Goal: Task Accomplishment & Management: Complete application form

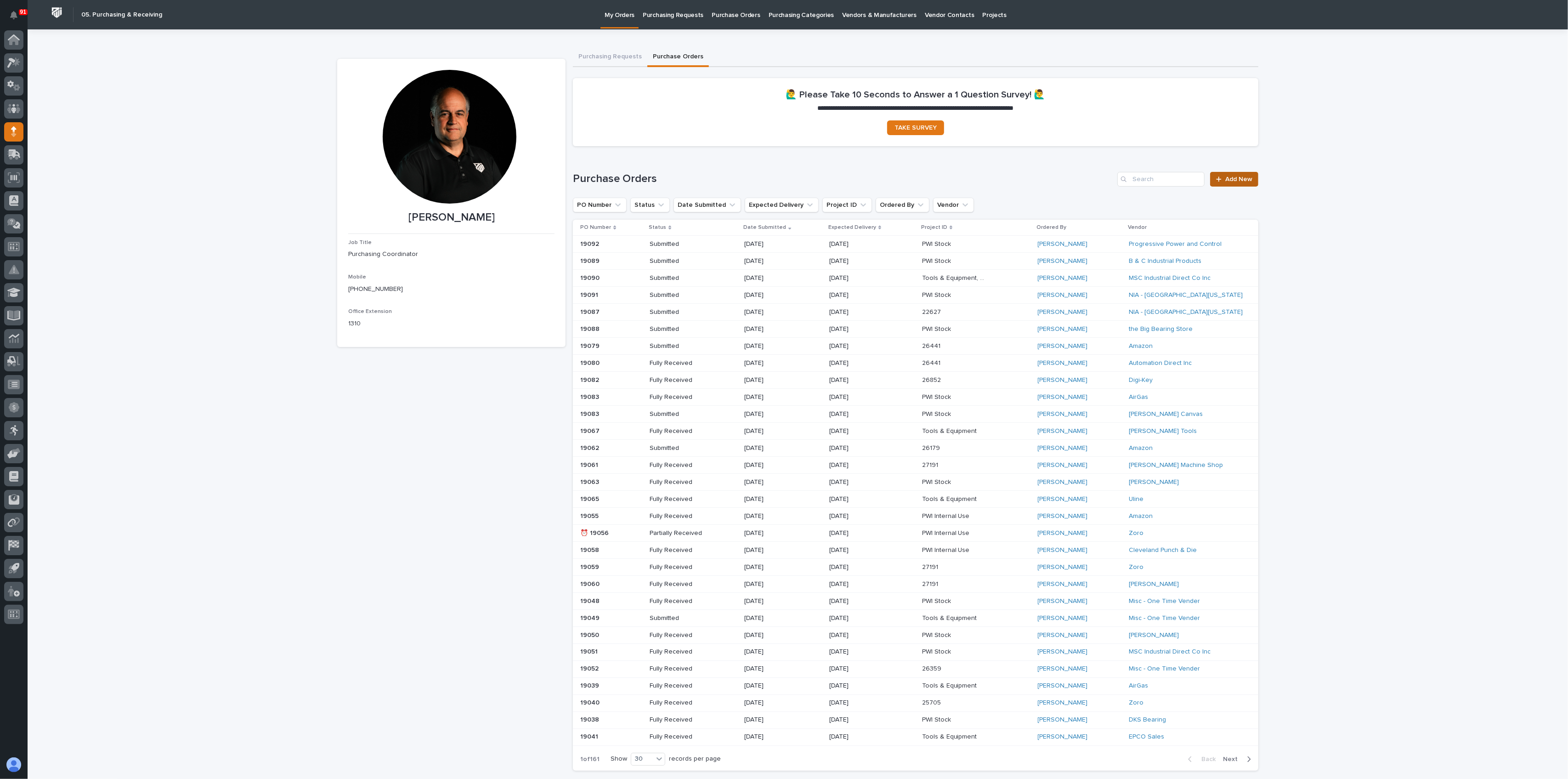
click at [1228, 178] on span "Add New" at bounding box center [1239, 179] width 27 height 7
click at [1152, 178] on input "Search" at bounding box center [1161, 179] width 87 height 15
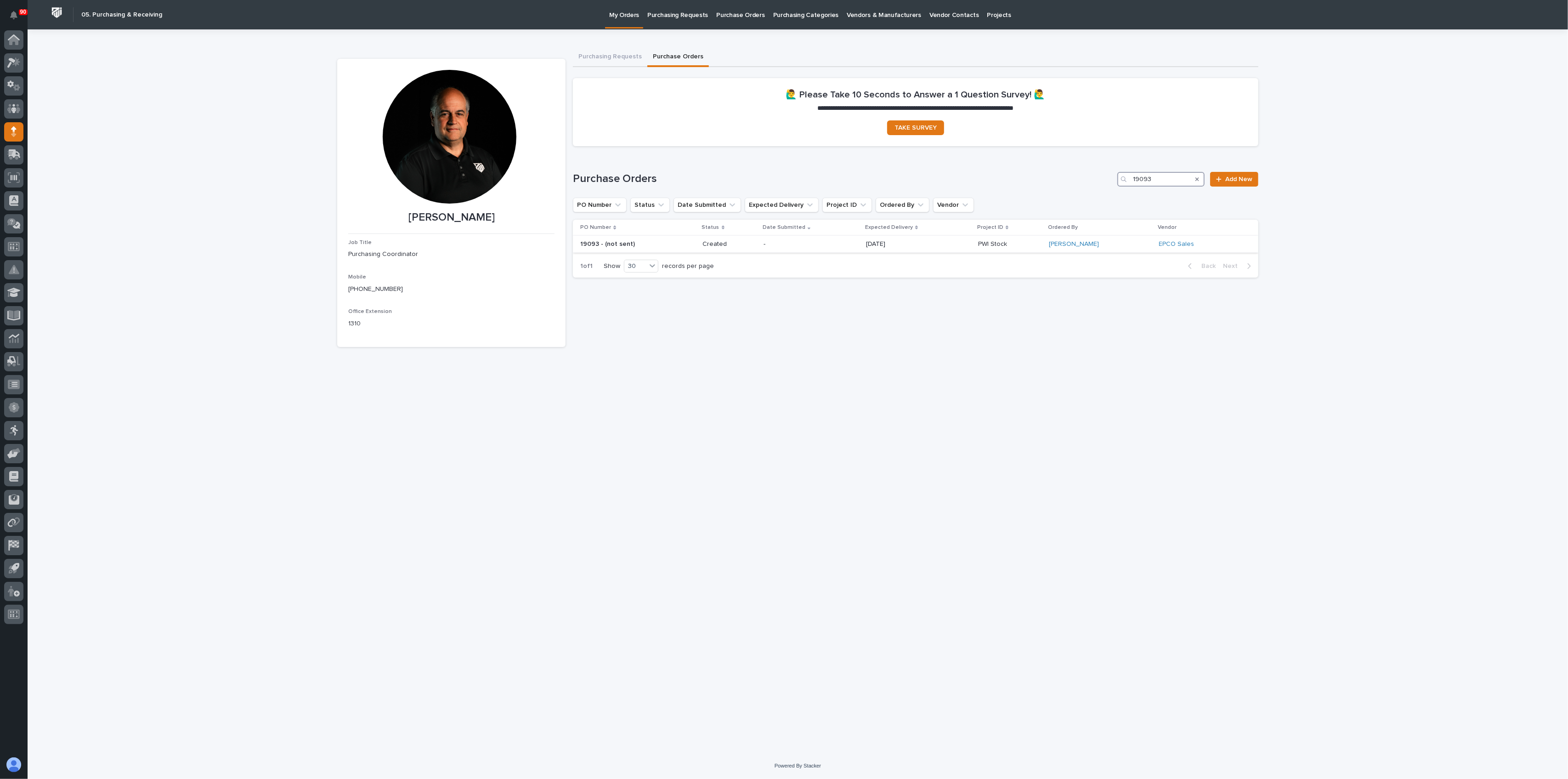
type input "19093"
click at [742, 241] on p "Created" at bounding box center [730, 244] width 54 height 8
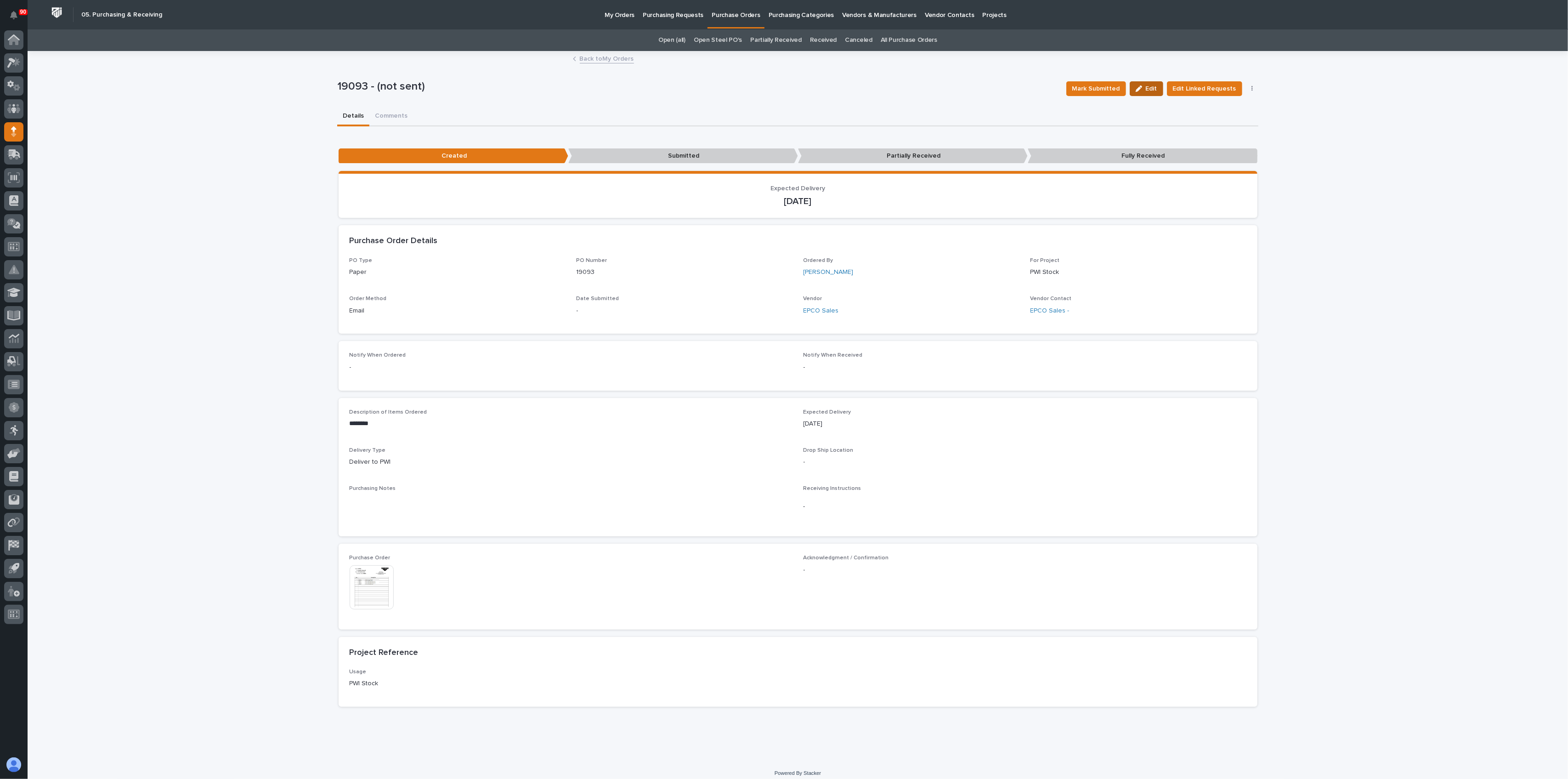
click at [1145, 82] on button "Edit" at bounding box center [1146, 89] width 33 height 15
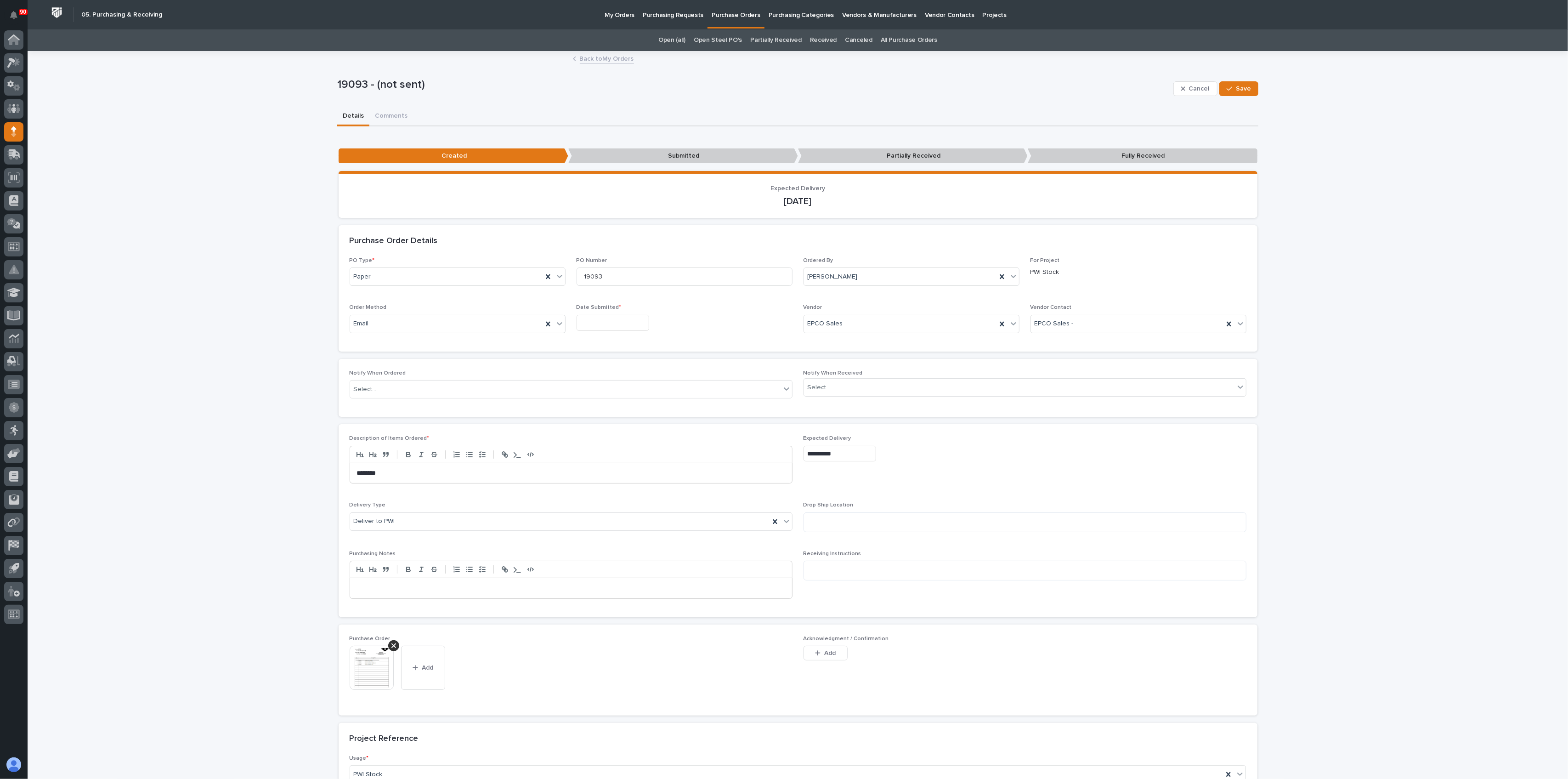
click at [687, 151] on p "Submitted" at bounding box center [683, 156] width 229 height 15
click at [1227, 85] on icon "button" at bounding box center [1229, 88] width 5 height 7
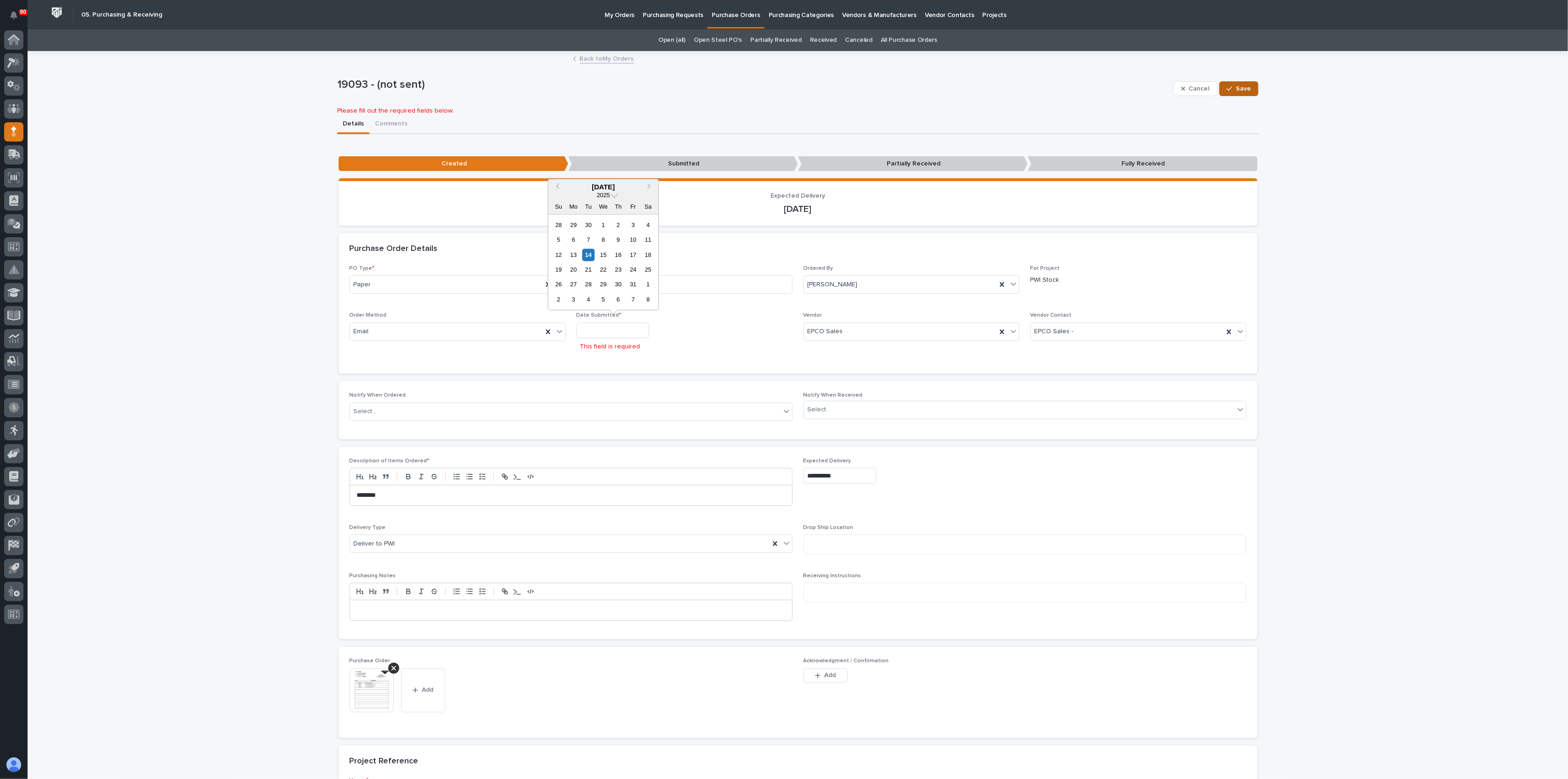
click at [597, 331] on input "text" at bounding box center [612, 331] width 72 height 16
click at [586, 250] on div "14" at bounding box center [588, 255] width 12 height 12
type input "**********"
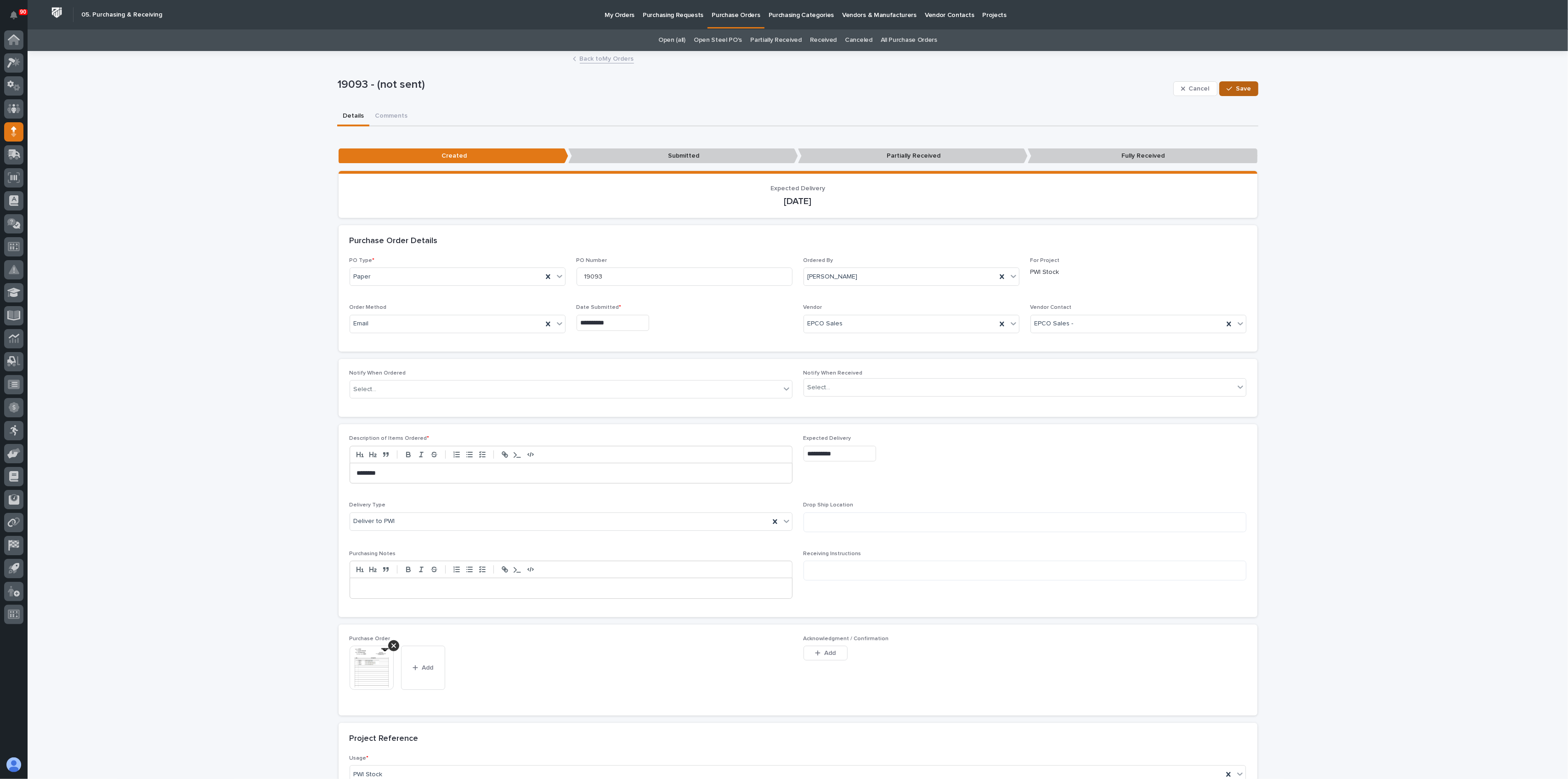
click at [1239, 86] on span "Save" at bounding box center [1243, 89] width 15 height 9
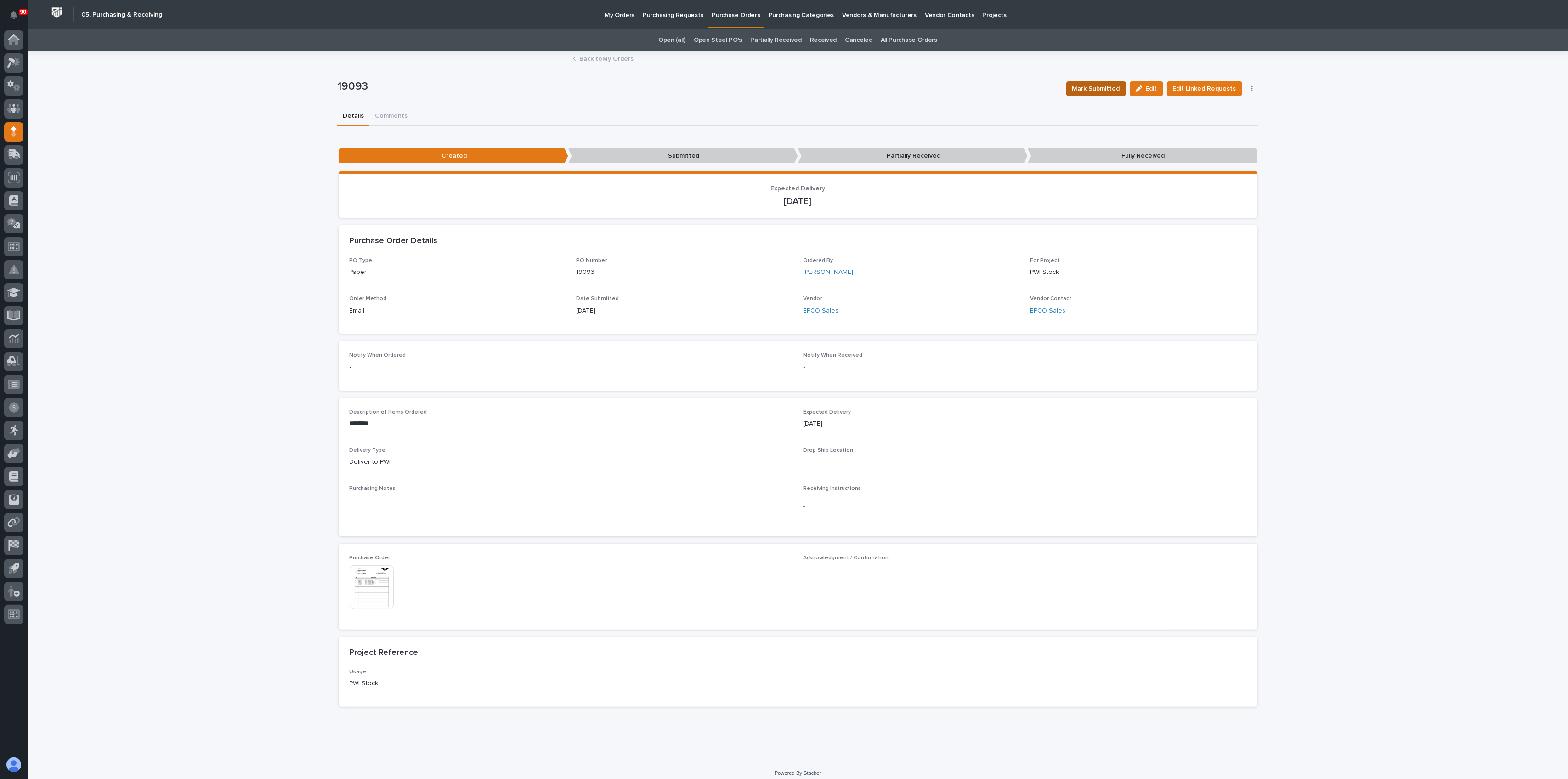
click at [1101, 86] on span "Mark Submitted" at bounding box center [1096, 89] width 47 height 11
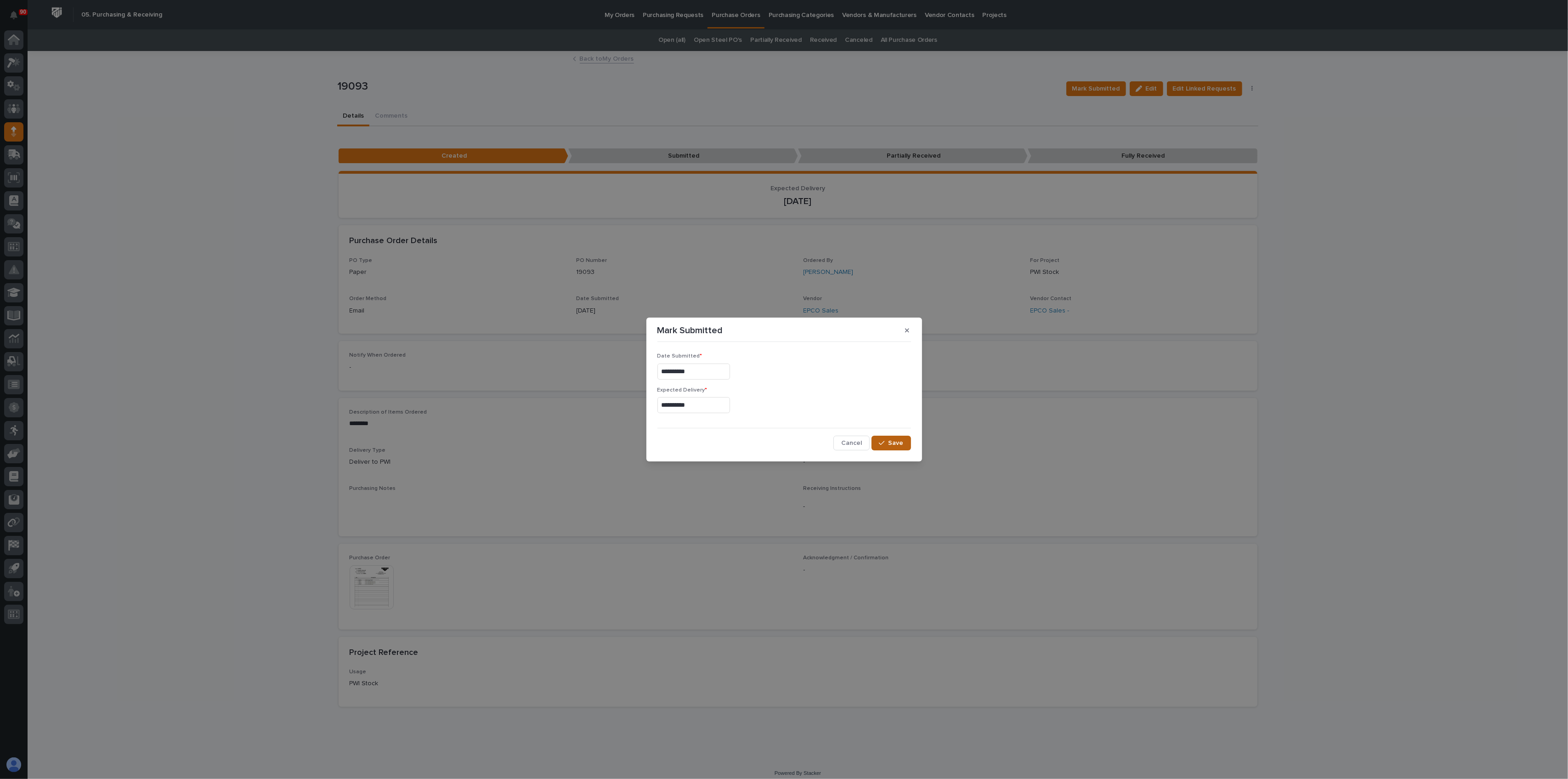
click at [887, 440] on div "button" at bounding box center [883, 443] width 9 height 7
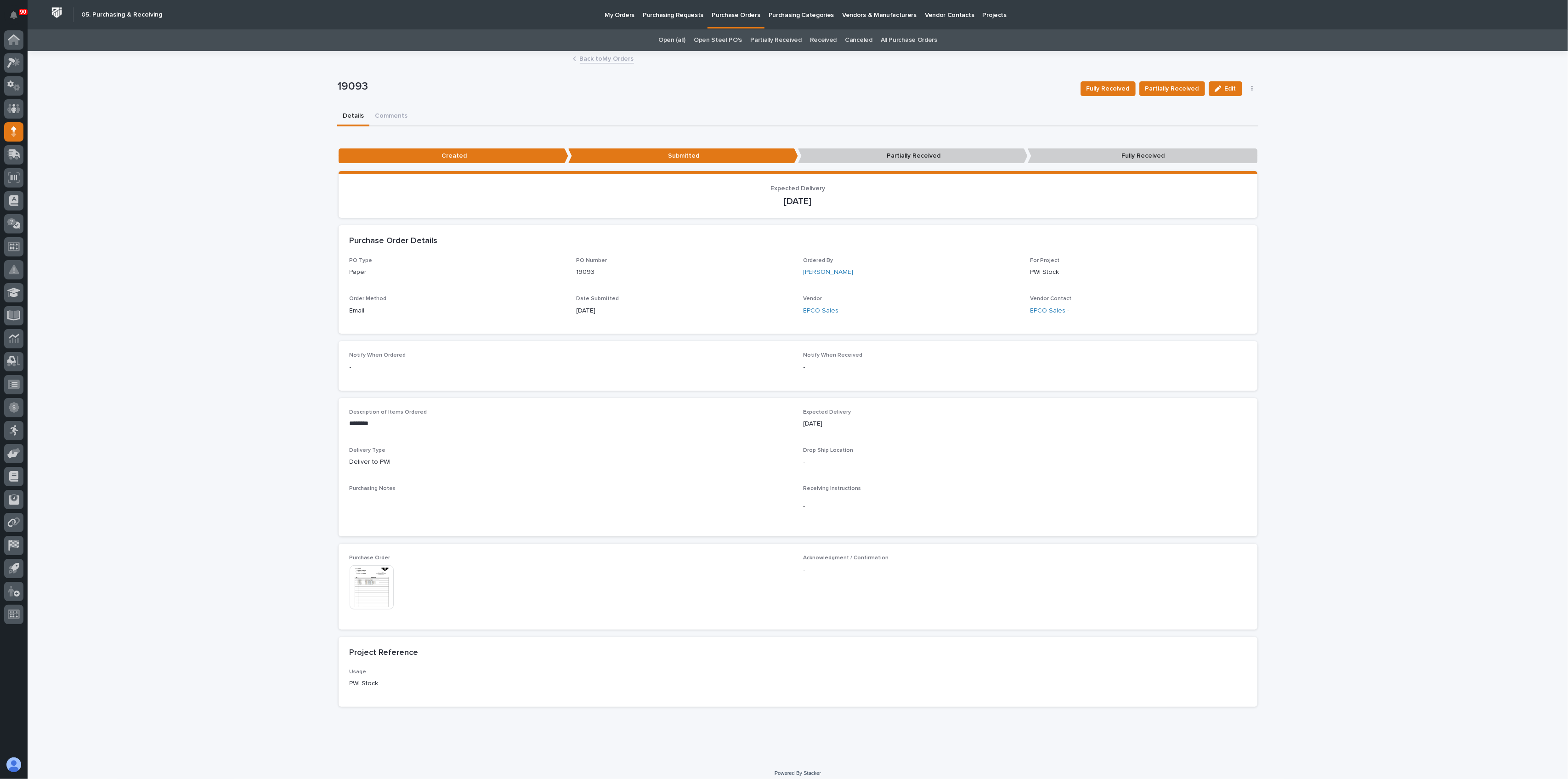
click at [620, 13] on p "My Orders" at bounding box center [619, 10] width 30 height 19
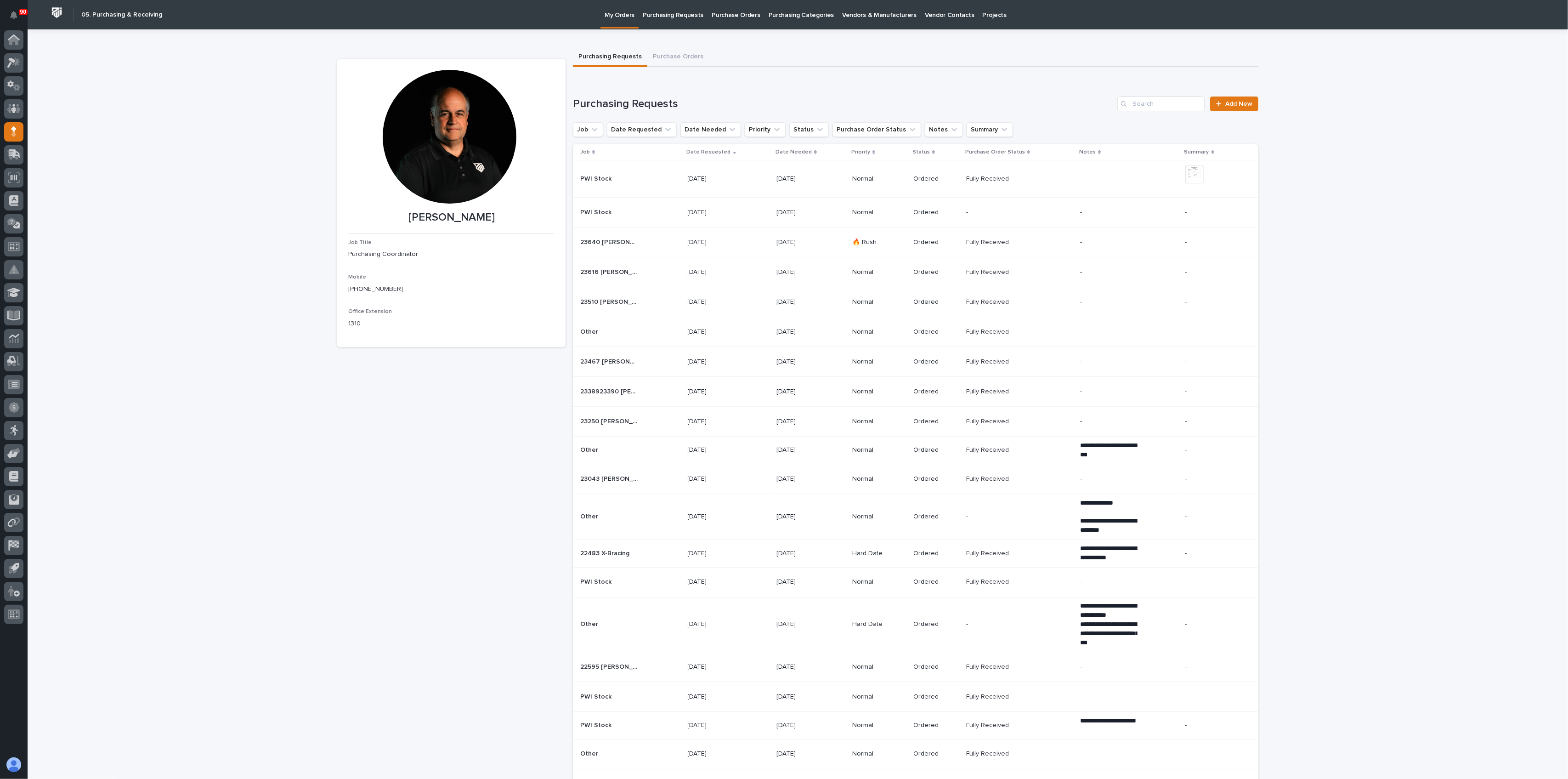
click at [663, 46] on div "[PERSON_NAME] [PERSON_NAME] Job Title Purchasing Coordinator Mobile [PHONE_NUMB…" at bounding box center [797, 605] width 921 height 1152
click at [664, 52] on button "Purchase Orders" at bounding box center [677, 57] width 61 height 19
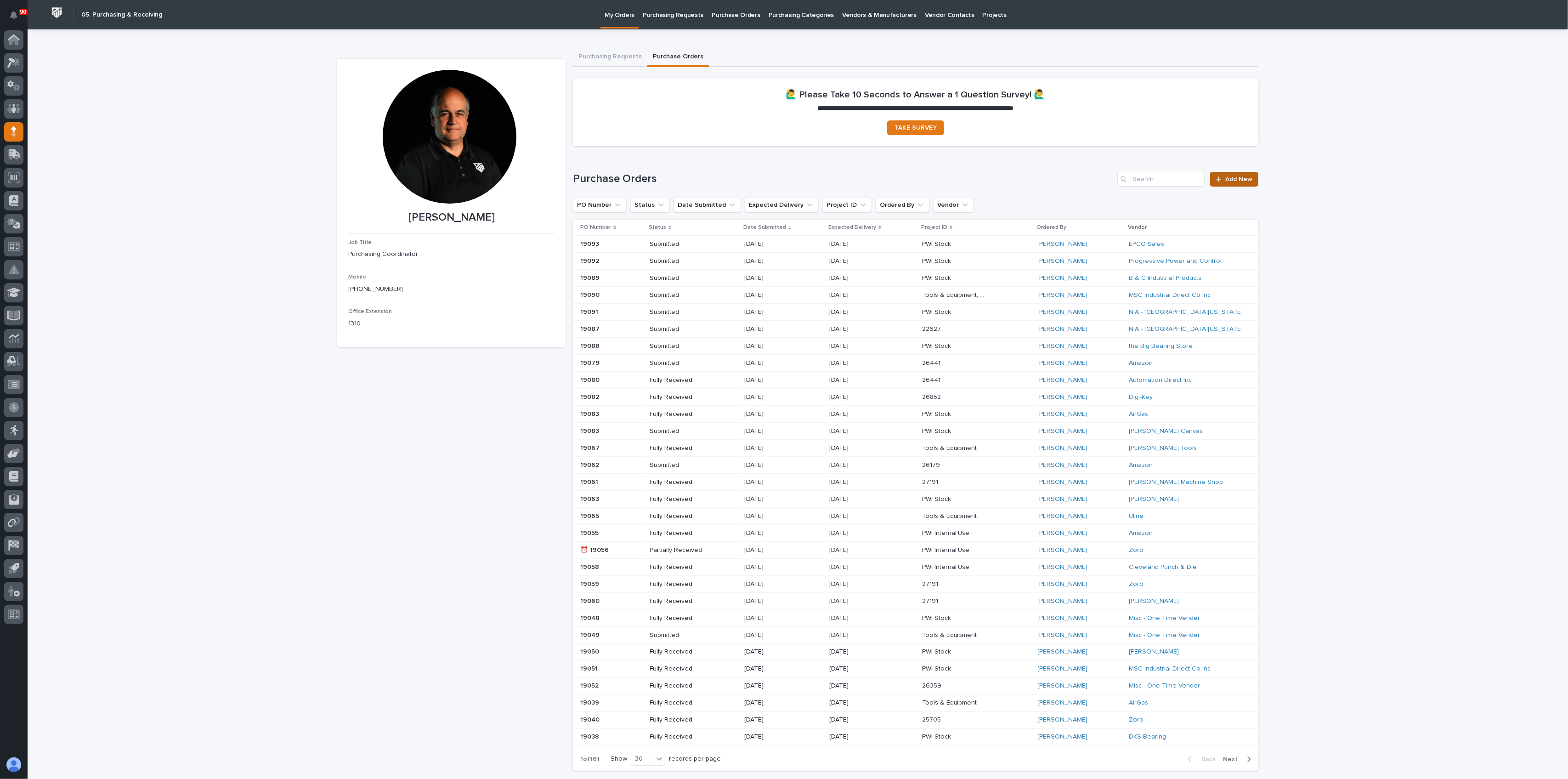
click at [1234, 174] on link "Add New" at bounding box center [1234, 179] width 48 height 15
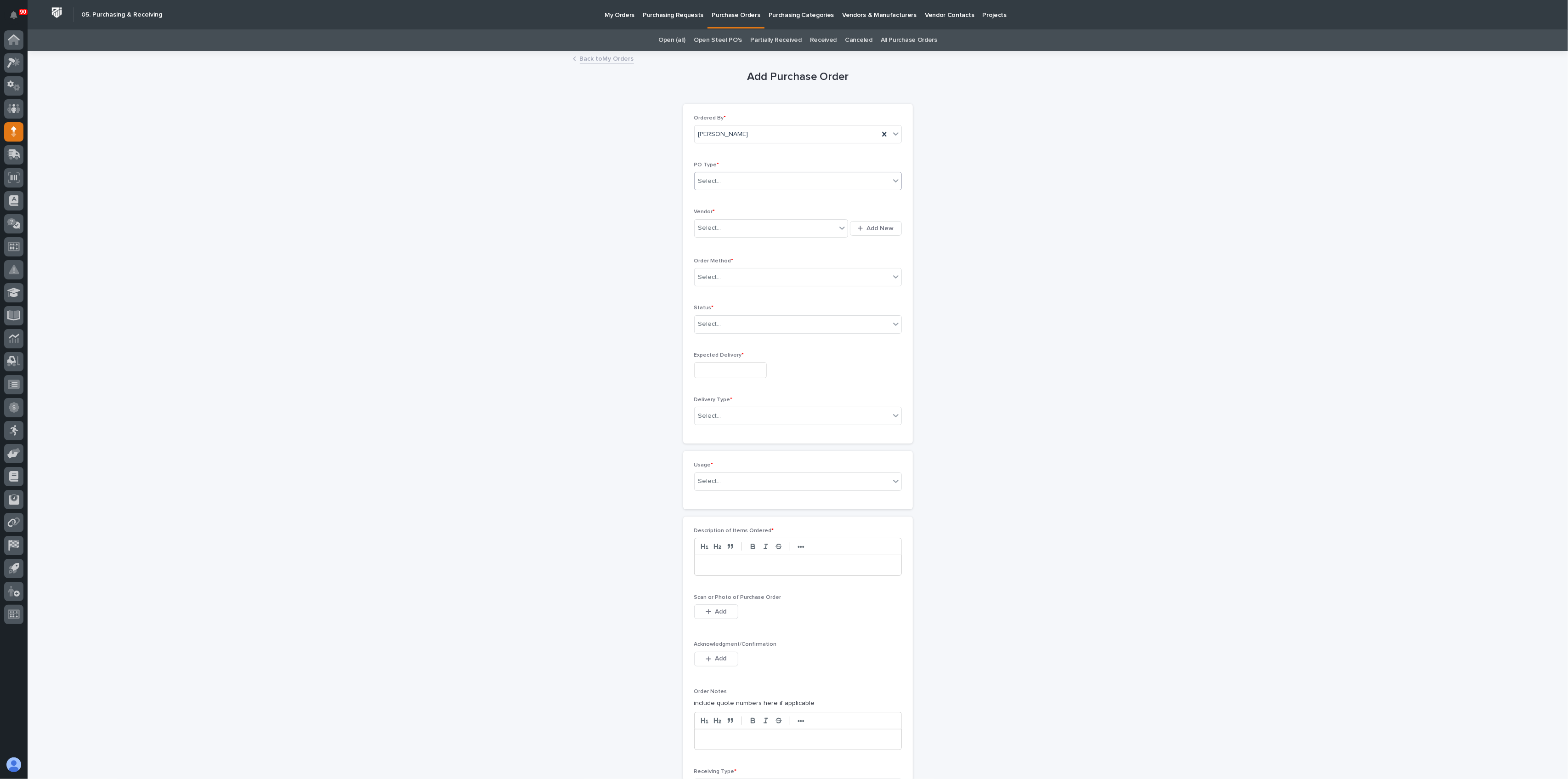
click at [788, 175] on div "Select..." at bounding box center [792, 181] width 195 height 15
click at [743, 210] on div "Paper" at bounding box center [793, 215] width 207 height 16
click at [739, 226] on div "Select..." at bounding box center [765, 228] width 142 height 15
type input "****"
click at [735, 241] on div "Summit Collars" at bounding box center [766, 245] width 154 height 16
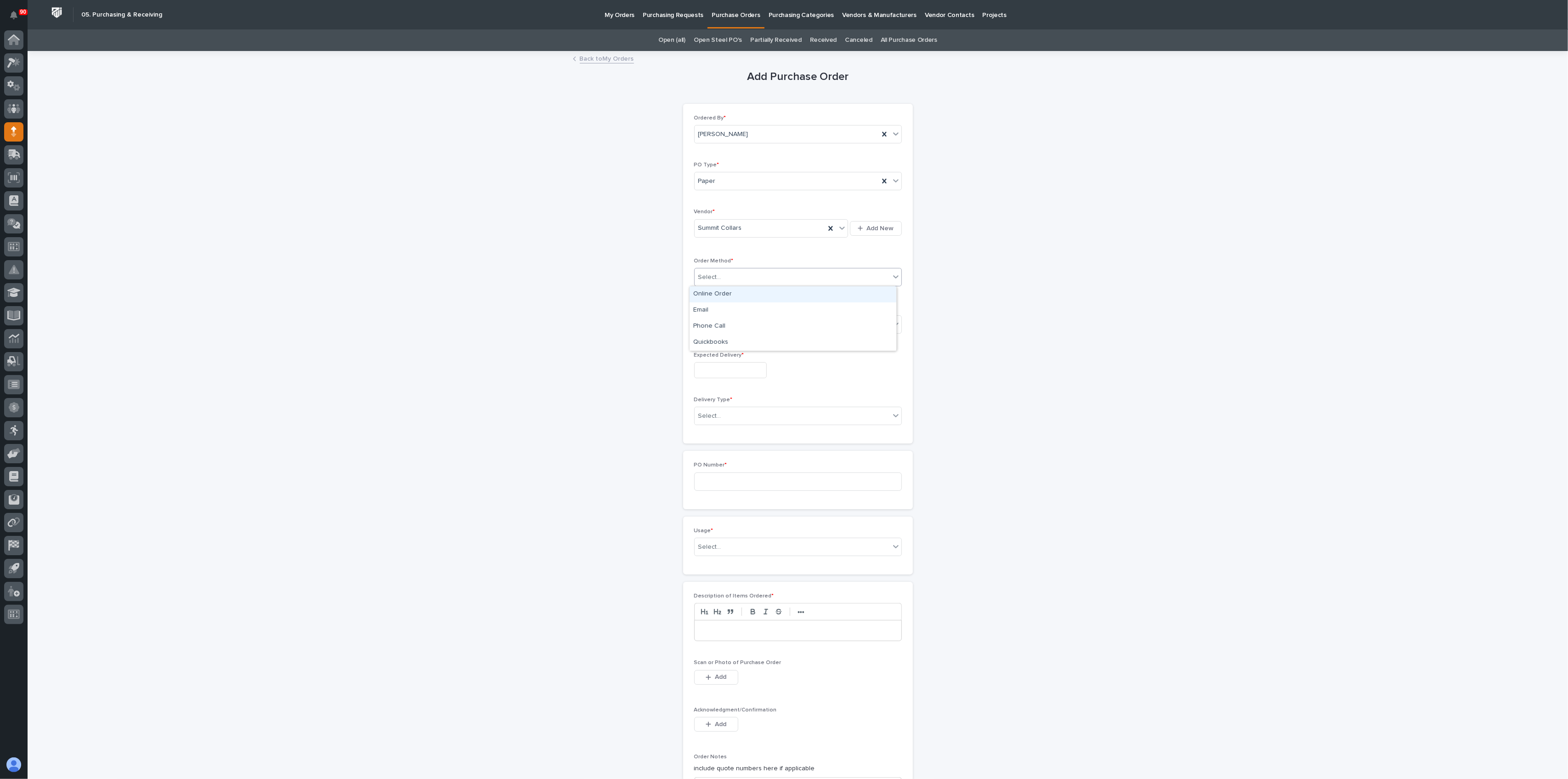
click at [735, 271] on div "Select..." at bounding box center [792, 277] width 195 height 15
click at [720, 292] on div "Online Order" at bounding box center [793, 294] width 207 height 16
click at [723, 320] on div "Select..." at bounding box center [792, 324] width 195 height 15
click at [727, 348] on div "Created" at bounding box center [793, 341] width 207 height 16
click at [730, 320] on div "Created" at bounding box center [786, 324] width 184 height 15
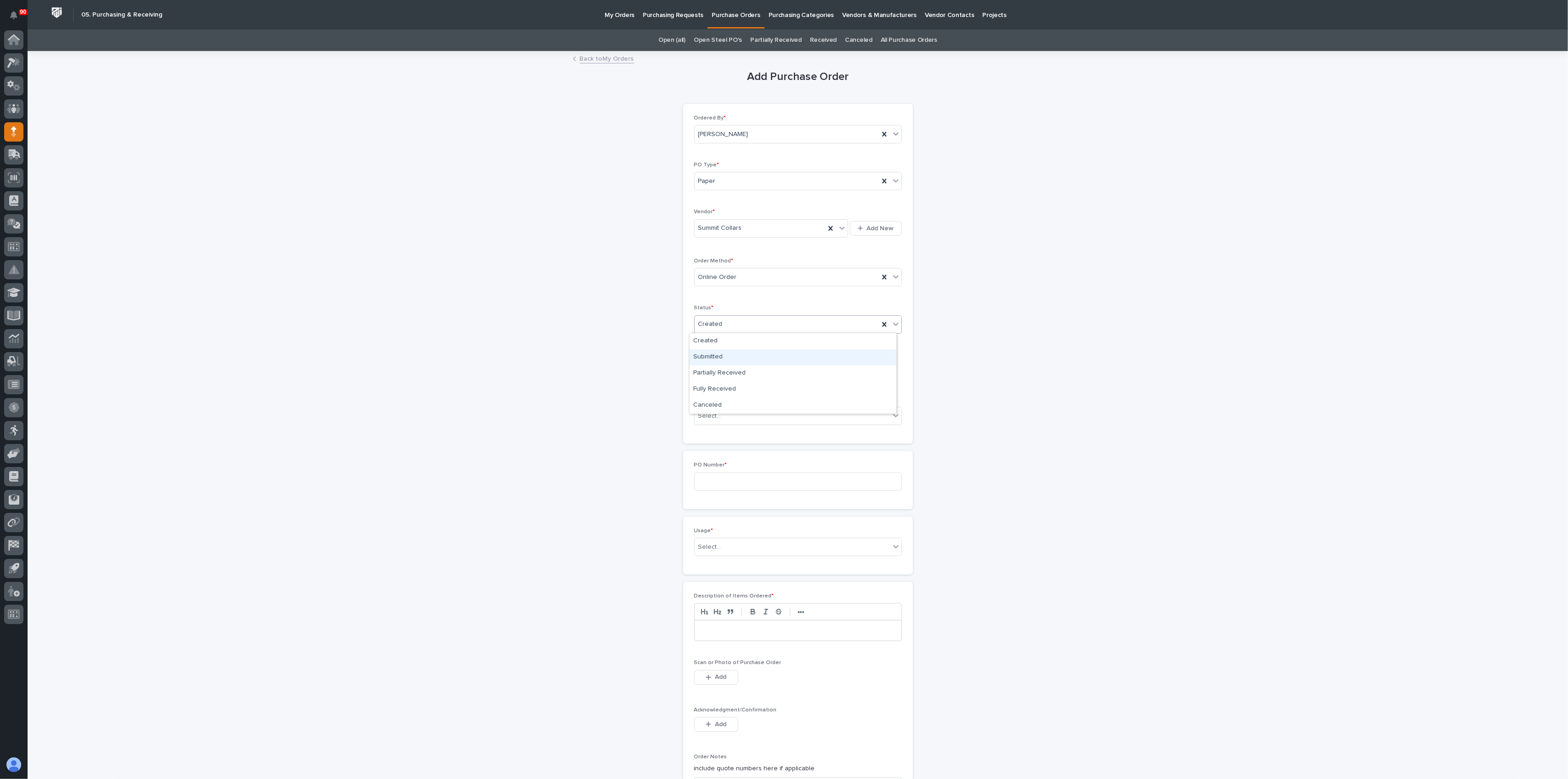
click at [716, 353] on div "Submitted" at bounding box center [793, 358] width 207 height 16
click at [715, 368] on input "text" at bounding box center [730, 370] width 72 height 16
click at [750, 291] on div "17" at bounding box center [751, 294] width 12 height 12
type input "**********"
click at [737, 414] on div "Select..." at bounding box center [792, 416] width 195 height 15
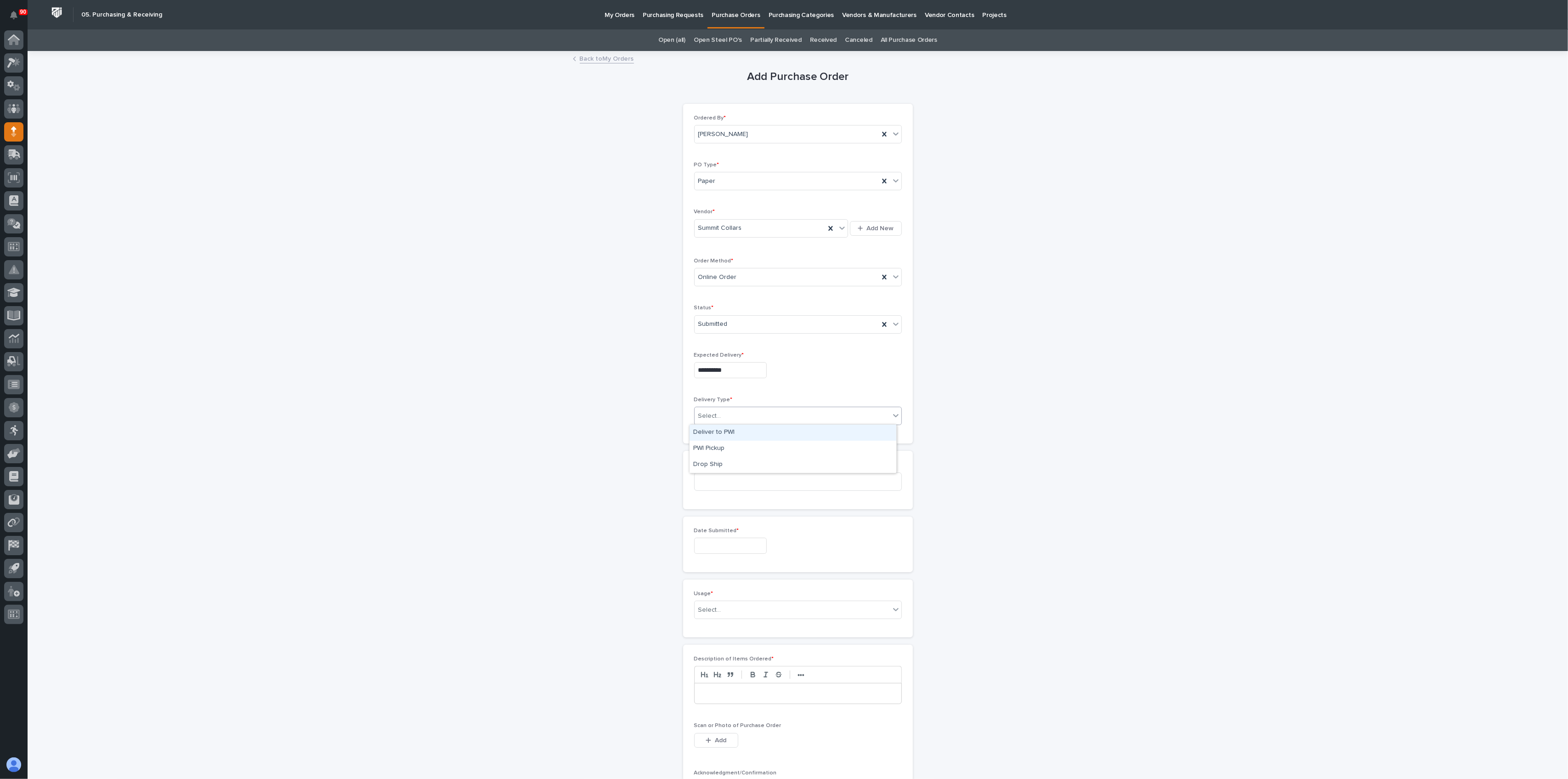
click at [741, 431] on div "Deliver to PWI" at bounding box center [793, 432] width 207 height 16
click at [751, 473] on input at bounding box center [797, 482] width 208 height 18
type input "19094"
click at [725, 542] on input "text" at bounding box center [730, 546] width 72 height 16
click at [708, 465] on div "14" at bounding box center [706, 470] width 12 height 12
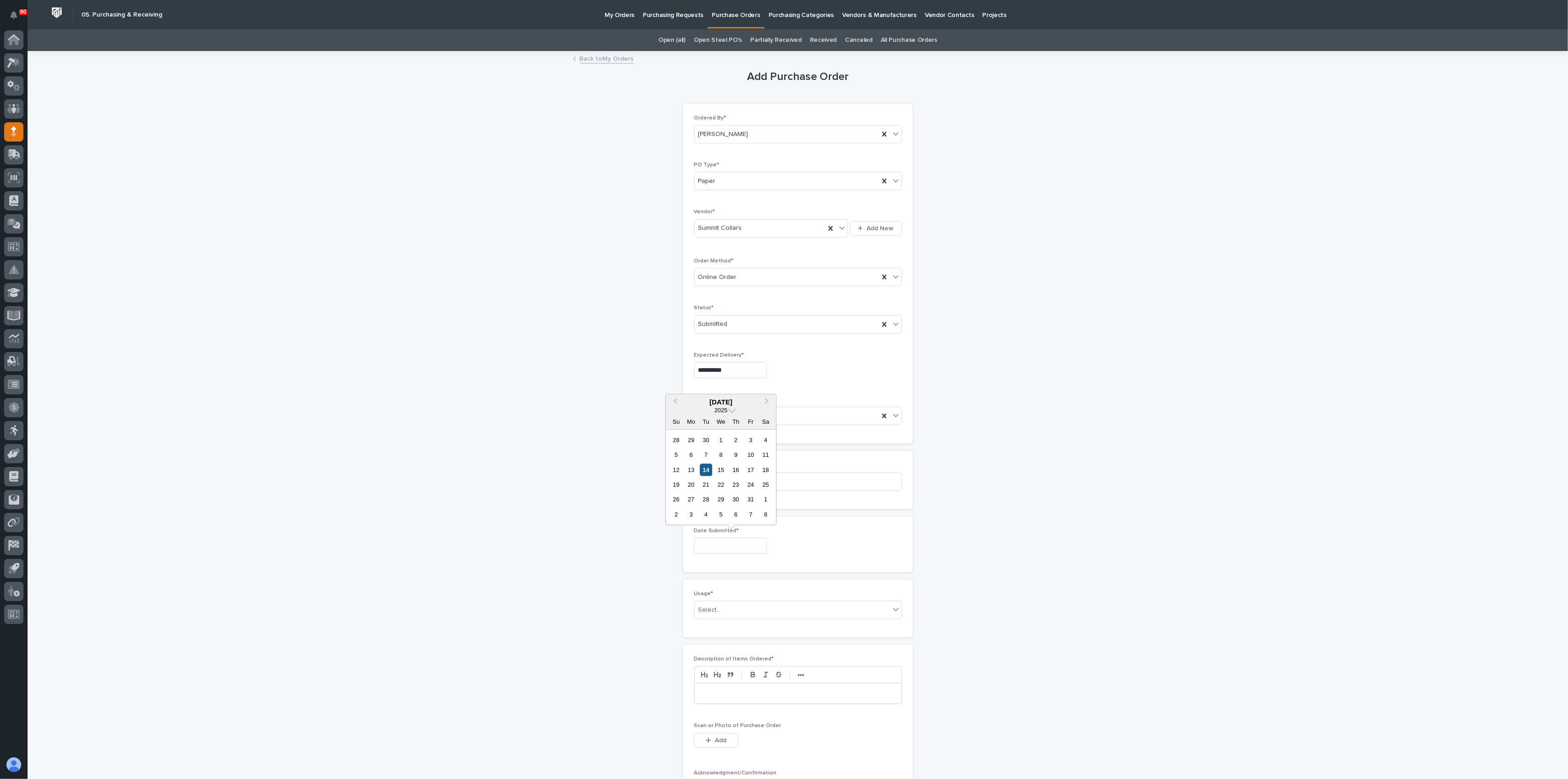
type input "**********"
click at [731, 602] on div "Select..." at bounding box center [792, 610] width 195 height 15
click at [713, 675] on div "PWI Stock" at bounding box center [793, 675] width 207 height 16
click at [729, 691] on p at bounding box center [798, 693] width 193 height 9
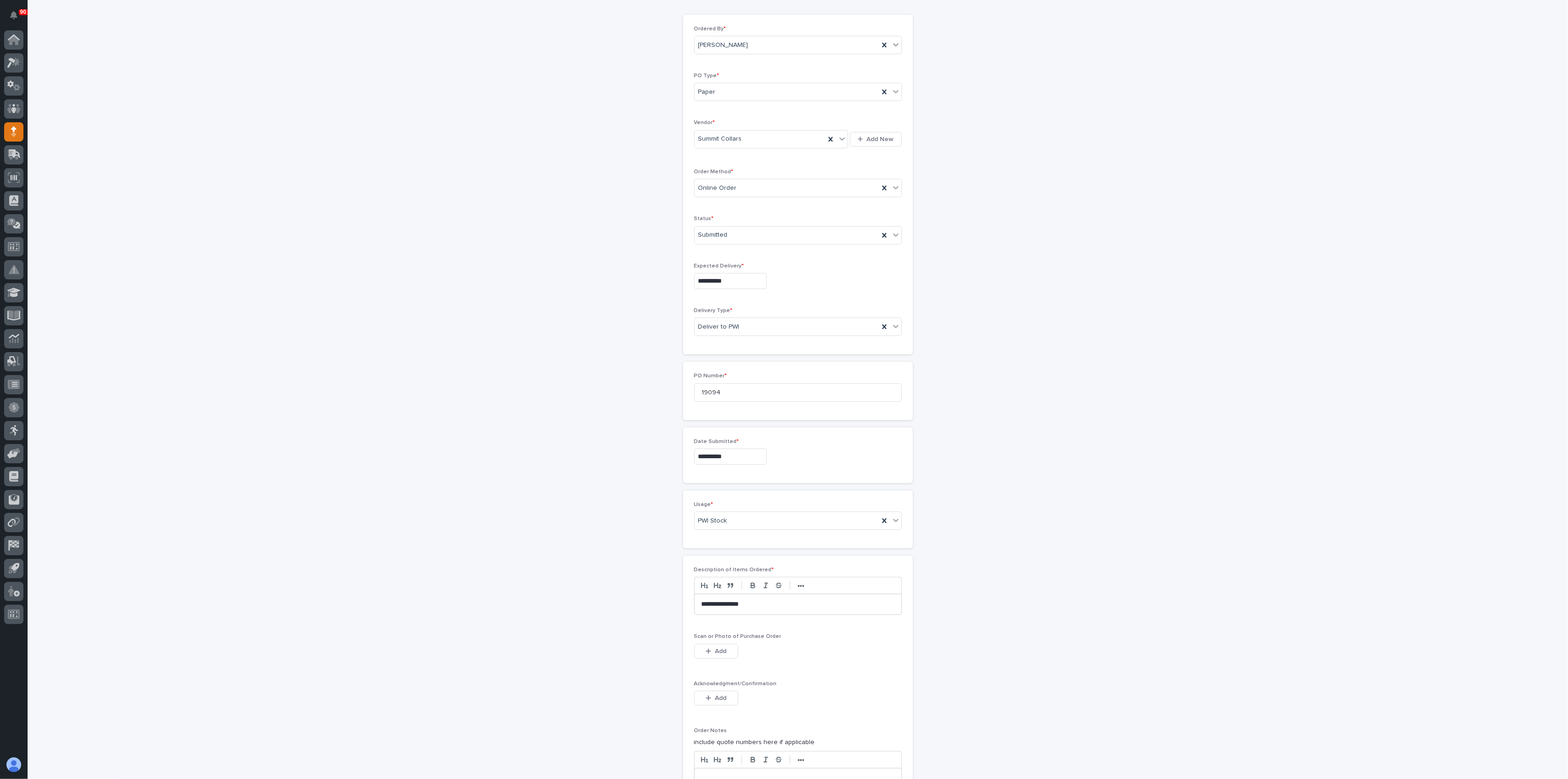
scroll to position [184, 0]
click at [716, 549] on button "Add" at bounding box center [716, 557] width 44 height 15
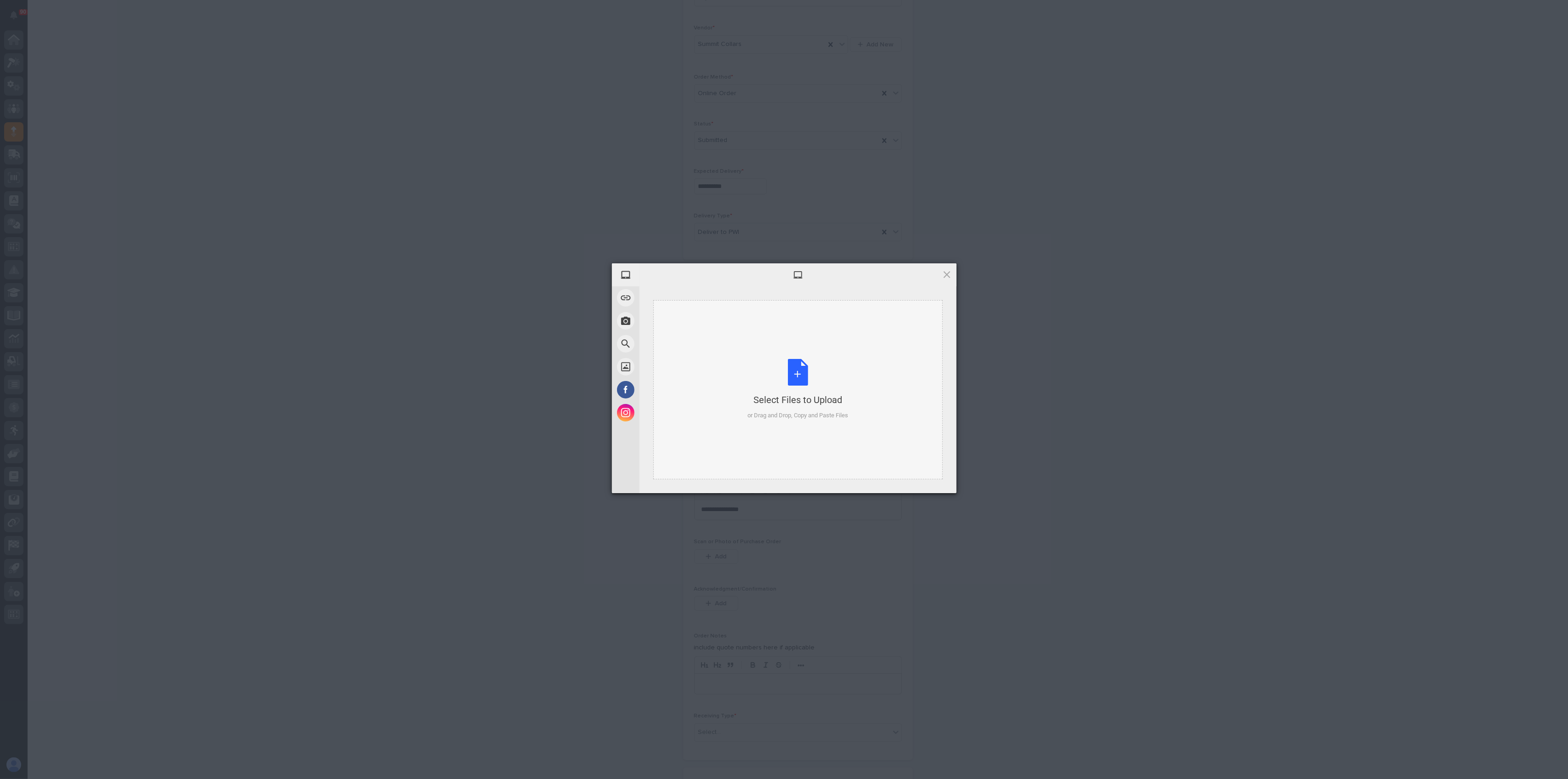
click at [790, 372] on div "Select Files to Upload or Drag and Drop, Copy and Paste Files" at bounding box center [797, 389] width 100 height 61
click at [923, 476] on span "Upload 1" at bounding box center [929, 481] width 46 height 18
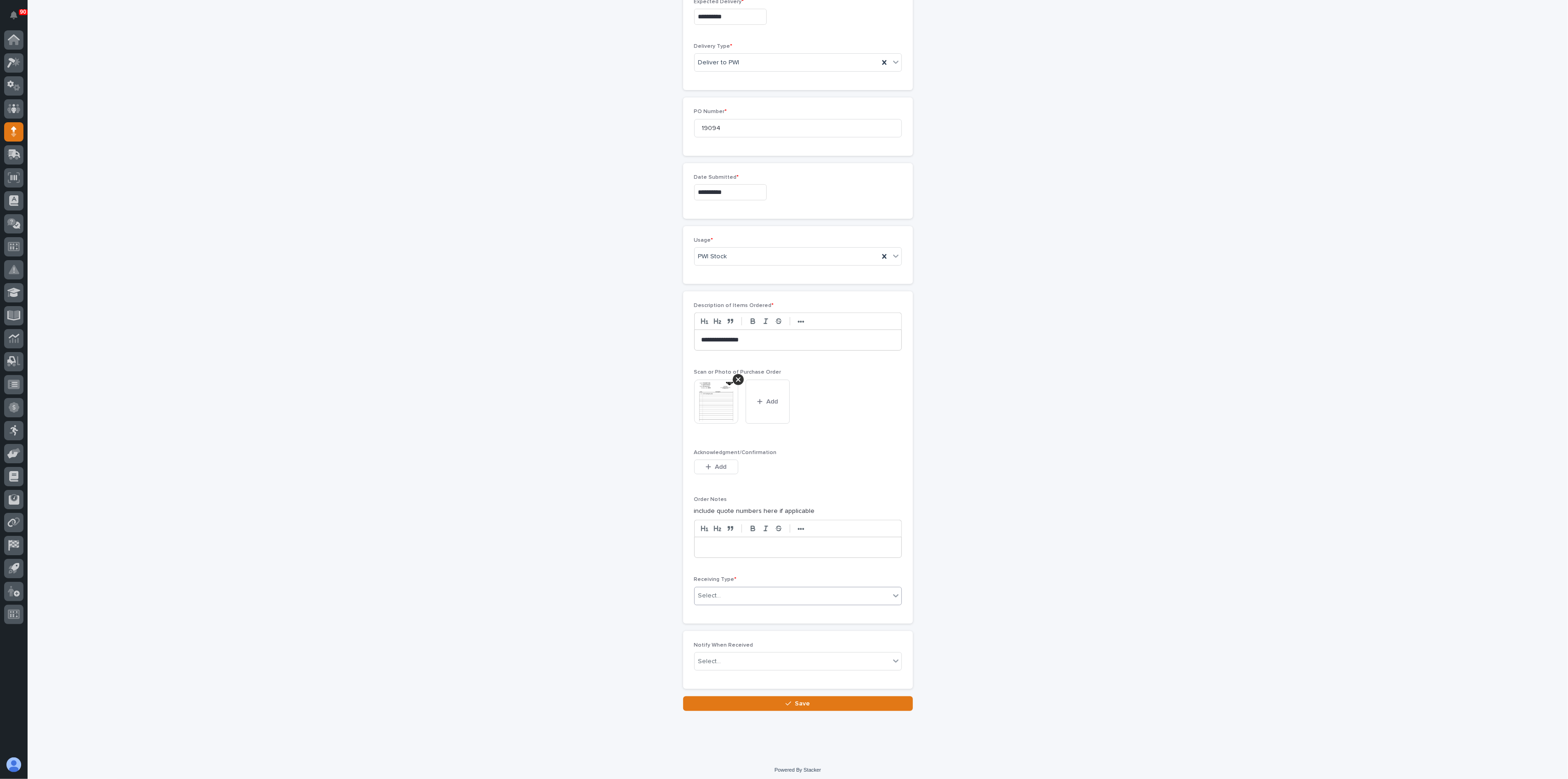
scroll to position [356, 0]
click at [748, 585] on div "Select..." at bounding box center [797, 594] width 208 height 18
click at [726, 650] on div "Deliver to" at bounding box center [793, 658] width 207 height 16
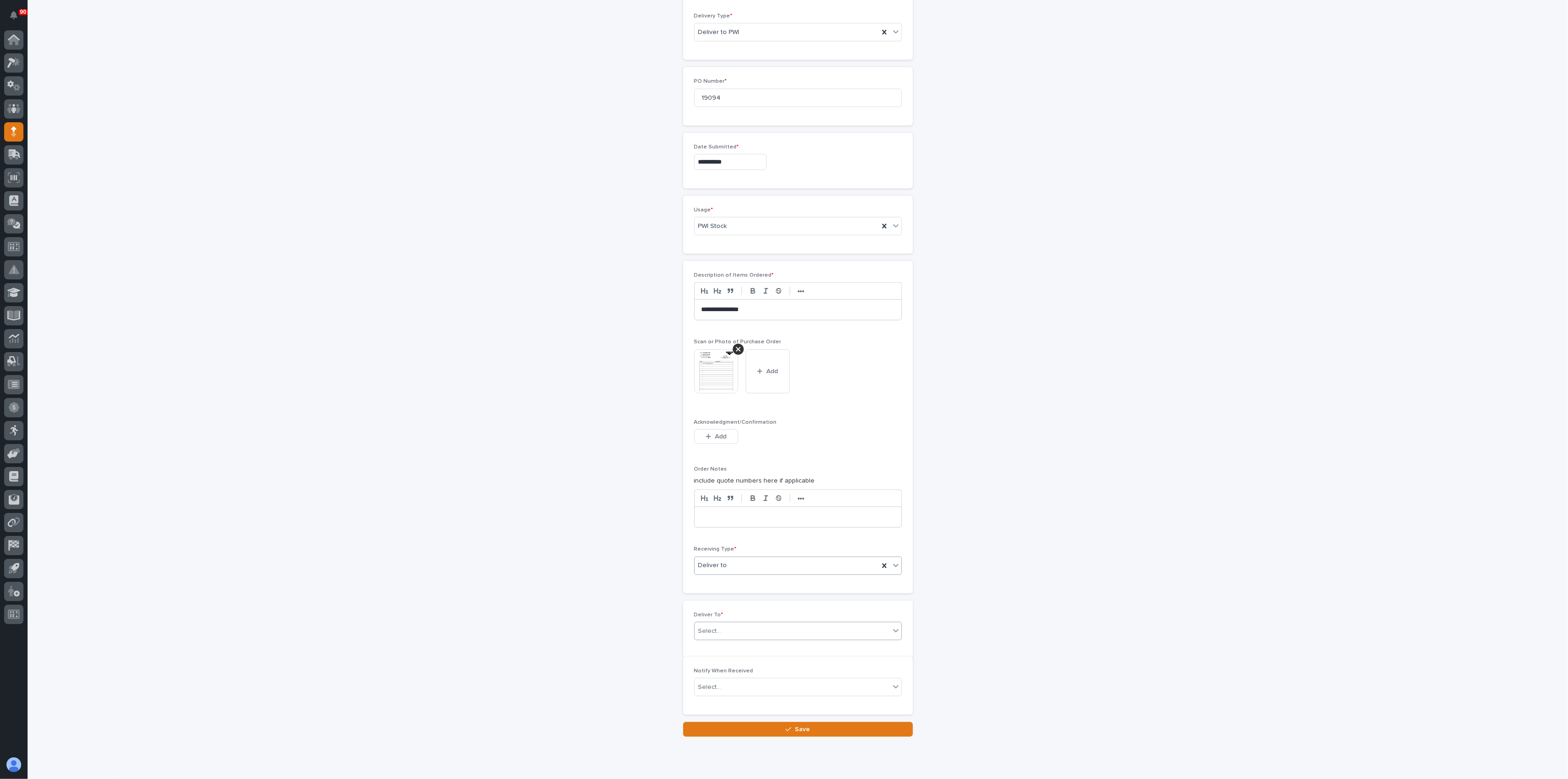
scroll to position [389, 0]
click at [731, 619] on div "Select..." at bounding box center [792, 627] width 195 height 15
type input "***"
click at [720, 653] on div "[PERSON_NAME]" at bounding box center [793, 658] width 207 height 16
click at [795, 730] on span "Save" at bounding box center [802, 735] width 15 height 9
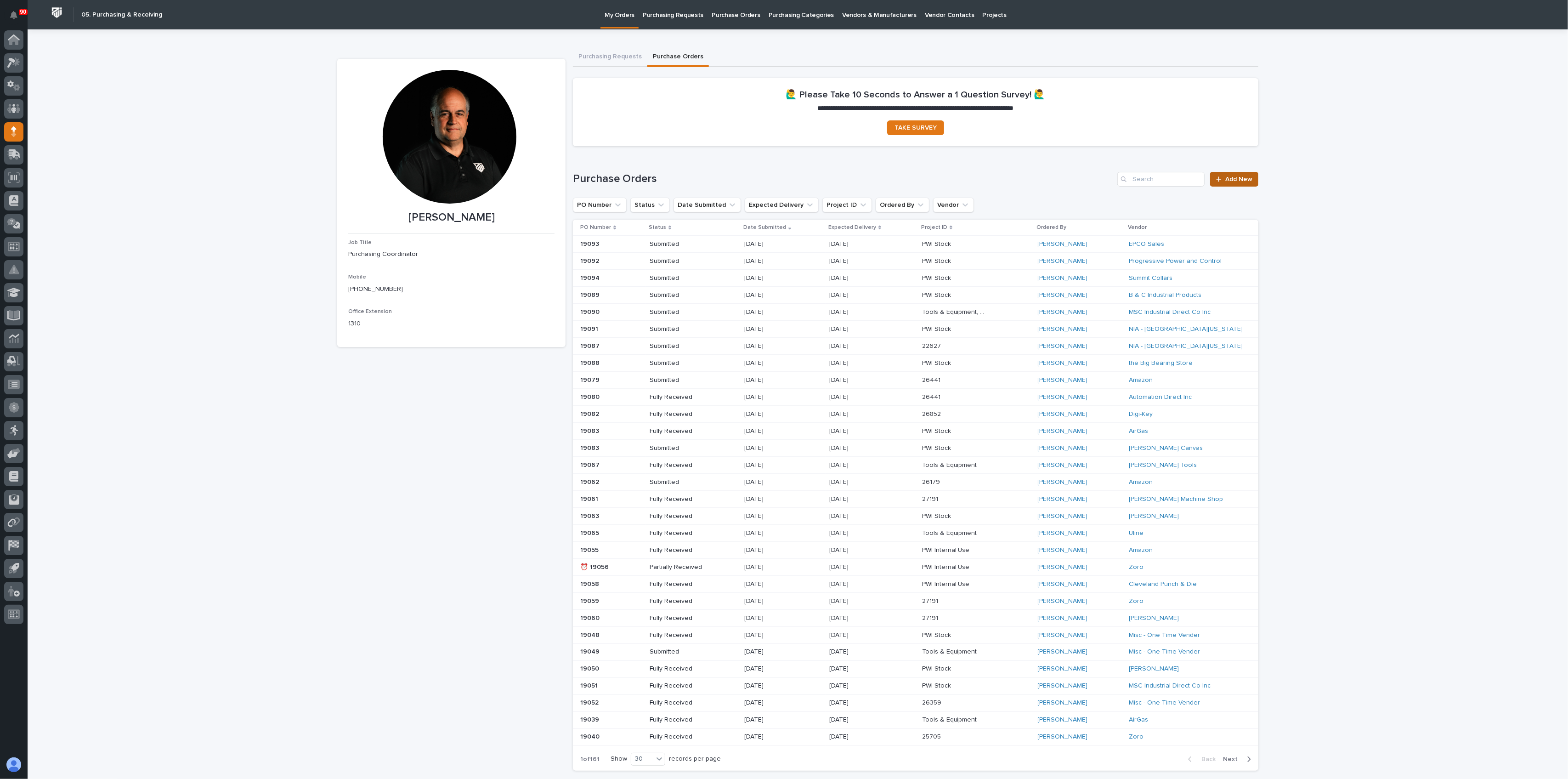
click at [1225, 176] on span "Add New" at bounding box center [1239, 179] width 27 height 7
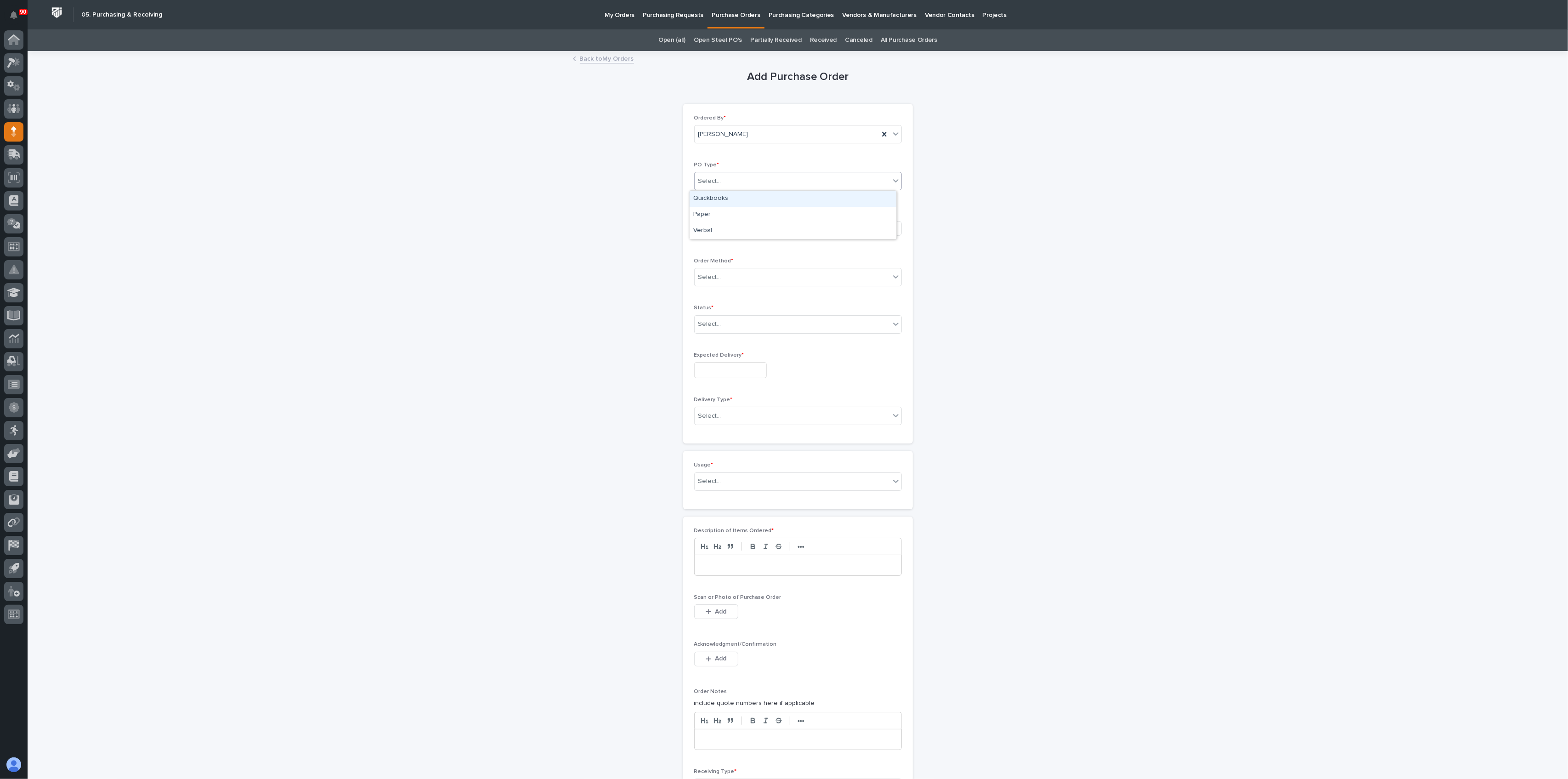
click at [760, 177] on div "Select..." at bounding box center [792, 181] width 195 height 15
click at [715, 210] on div "Paper" at bounding box center [793, 215] width 207 height 16
click at [739, 222] on div "Select..." at bounding box center [765, 228] width 142 height 15
type input "***"
click at [746, 241] on div "the Big Bearing Store" at bounding box center [766, 245] width 154 height 16
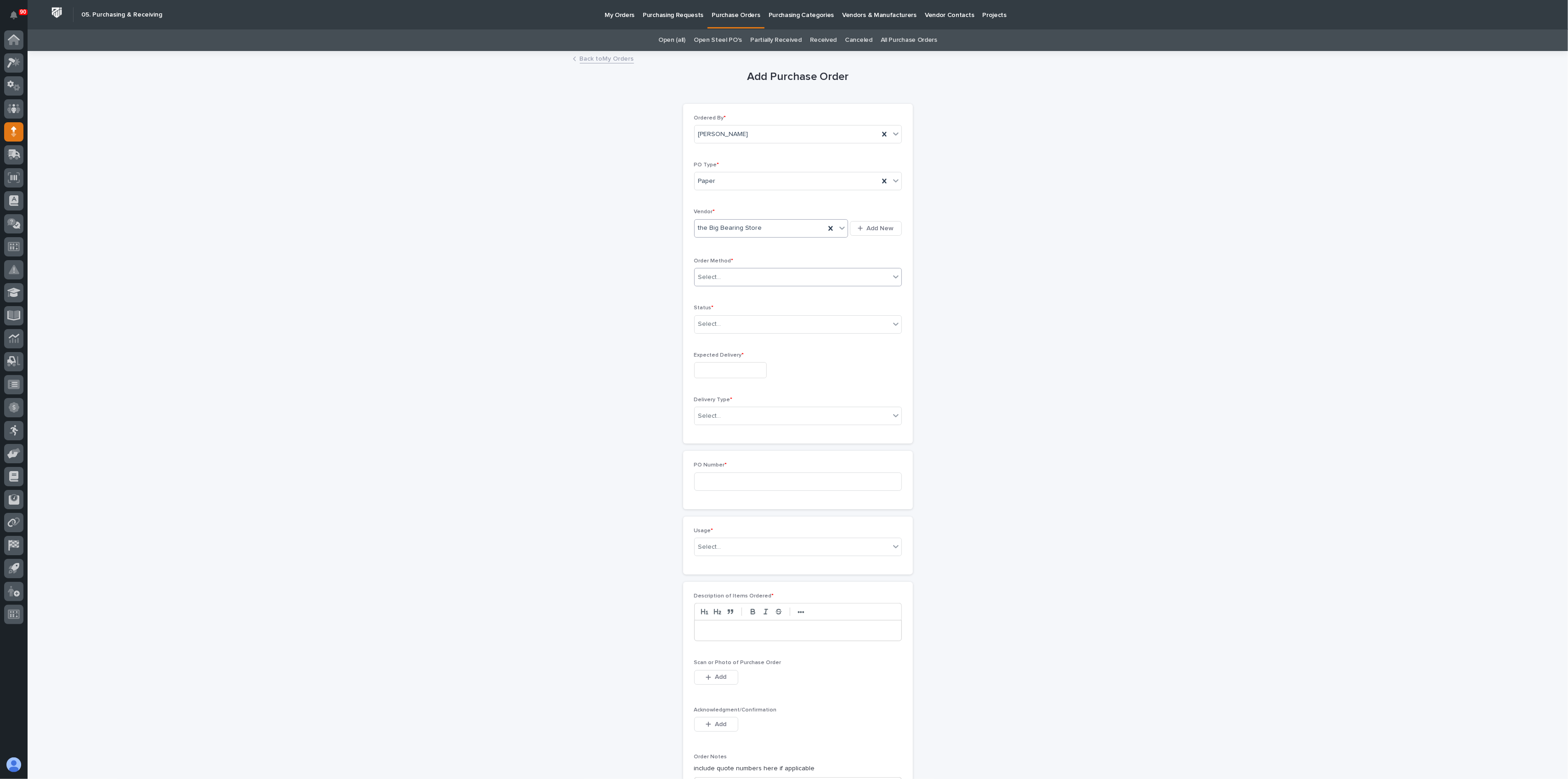
click at [736, 271] on div "Select..." at bounding box center [792, 277] width 195 height 15
click at [724, 292] on div "Online Order" at bounding box center [793, 294] width 207 height 16
click at [725, 322] on div "Select..." at bounding box center [792, 324] width 195 height 15
click at [718, 353] on div "Submitted" at bounding box center [793, 358] width 207 height 16
click at [735, 367] on input "text" at bounding box center [730, 370] width 72 height 16
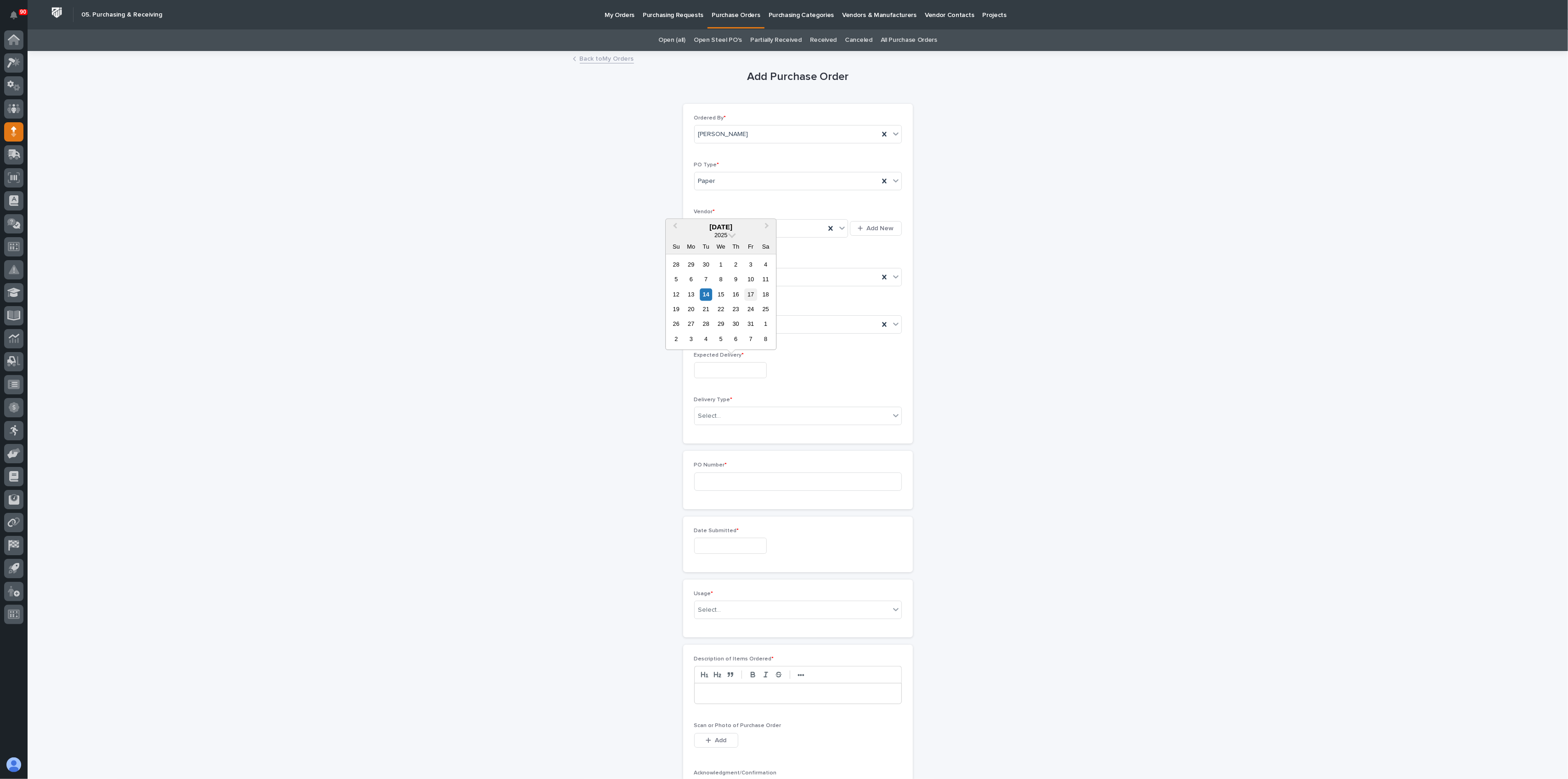
click at [747, 292] on div "17" at bounding box center [751, 294] width 12 height 12
type input "**********"
click at [736, 414] on div "Select..." at bounding box center [792, 416] width 195 height 15
click at [716, 429] on div "Deliver to PWI" at bounding box center [793, 432] width 207 height 16
click at [722, 477] on input at bounding box center [797, 482] width 208 height 18
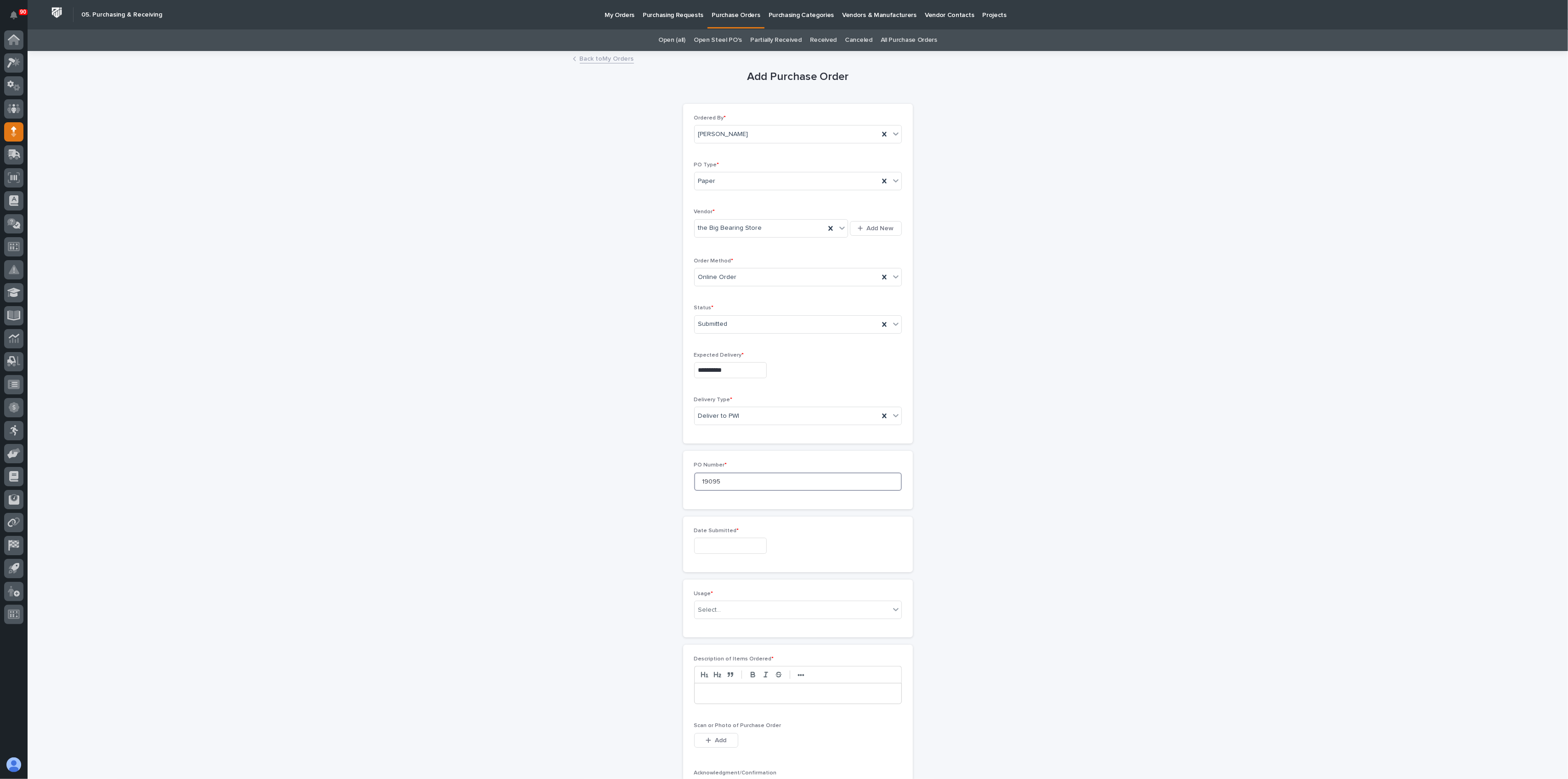
type input "19095"
click at [719, 542] on input "text" at bounding box center [730, 546] width 72 height 16
click at [708, 465] on div "14" at bounding box center [706, 470] width 12 height 12
type input "**********"
click at [728, 602] on div "Select..." at bounding box center [792, 610] width 195 height 15
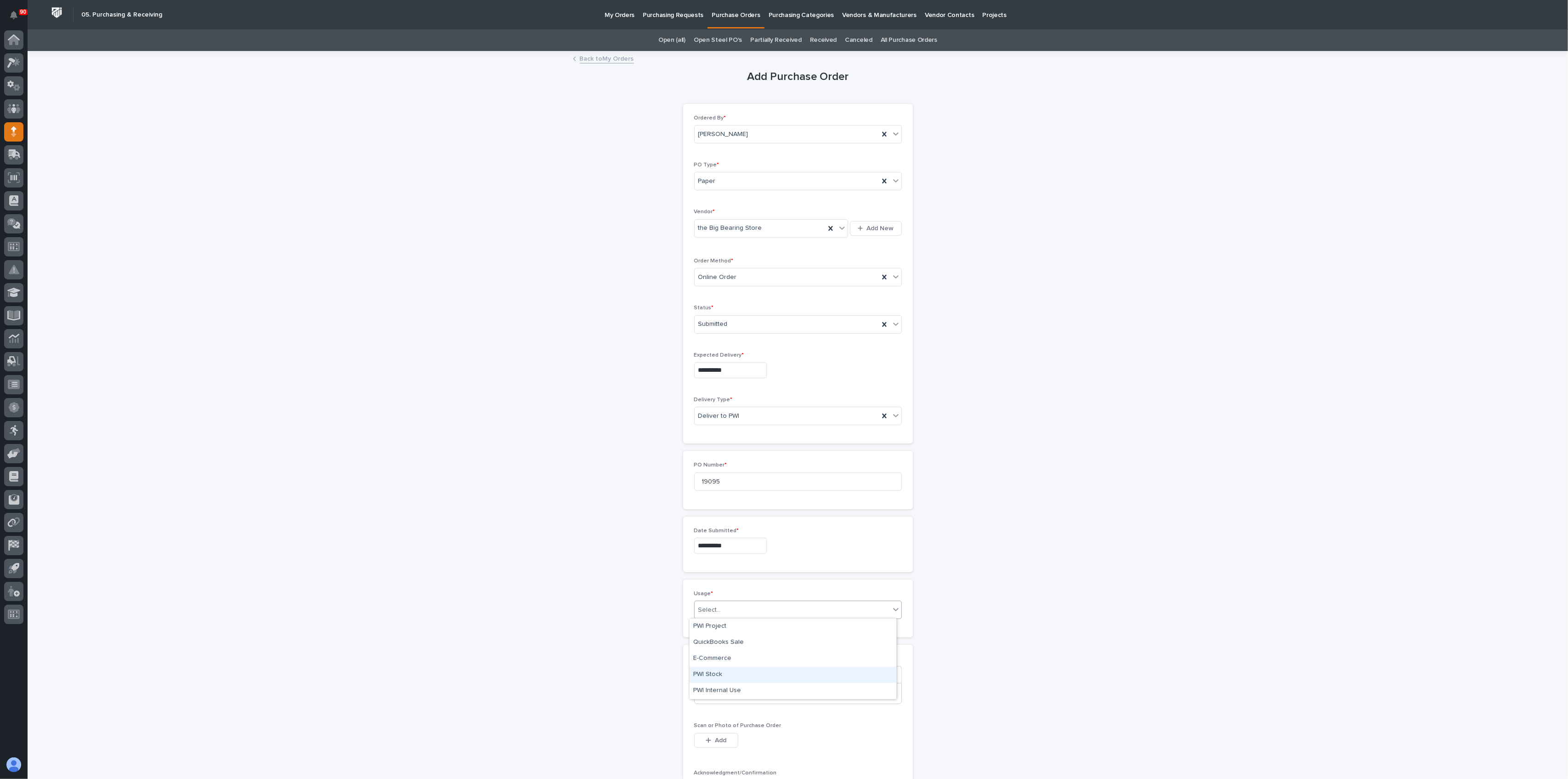
click at [712, 674] on div "PWI Stock" at bounding box center [793, 675] width 207 height 16
click at [725, 689] on p at bounding box center [798, 693] width 193 height 9
click at [712, 733] on button "Add" at bounding box center [716, 741] width 44 height 15
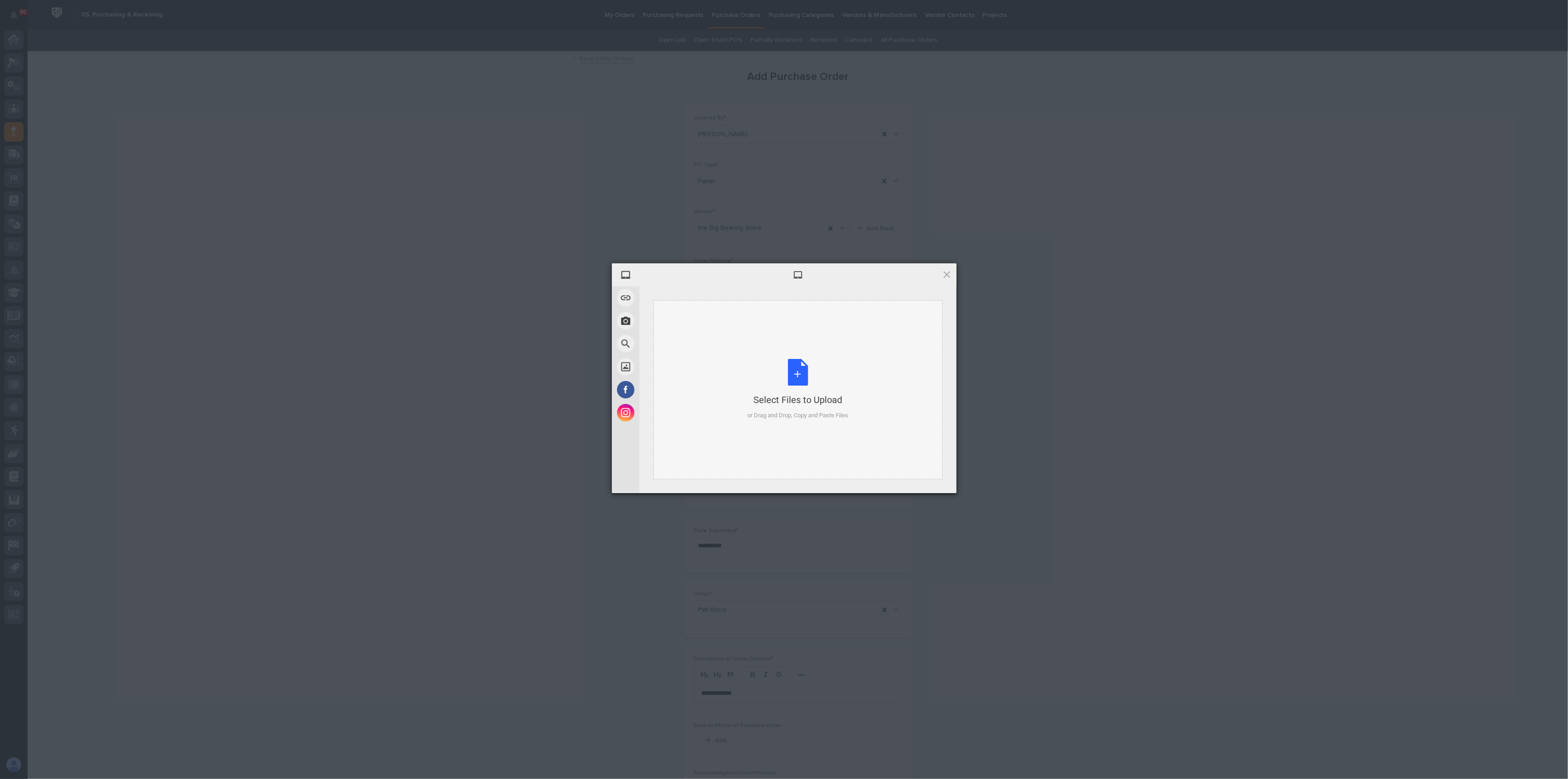
click at [795, 378] on div "Select Files to Upload or Drag and Drop, Copy and Paste Files" at bounding box center [797, 389] width 100 height 61
click at [928, 481] on span "Upload 1" at bounding box center [928, 481] width 18 height 7
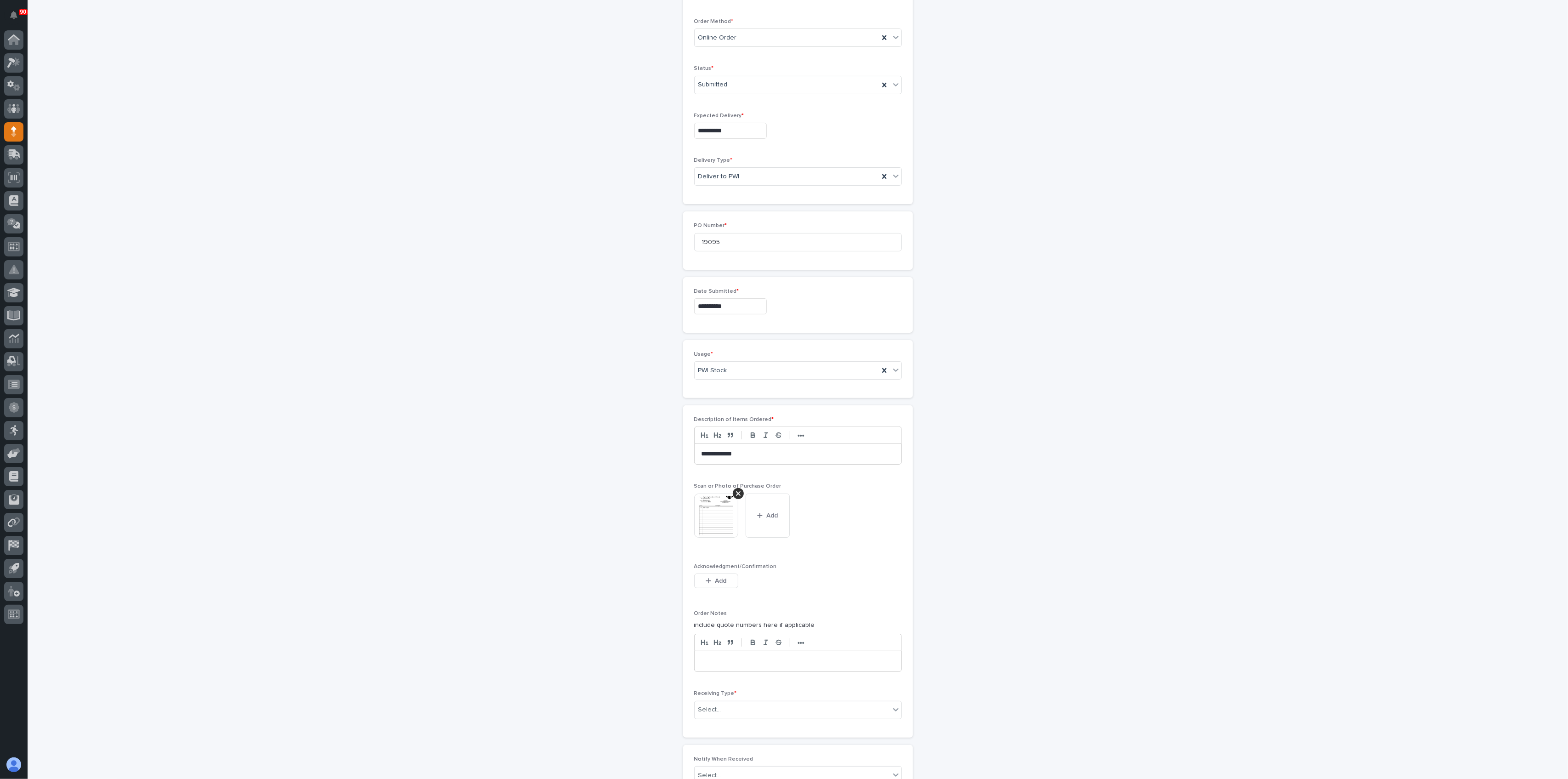
scroll to position [245, 0]
click at [728, 699] on div "Select..." at bounding box center [792, 704] width 195 height 15
drag, startPoint x: 728, startPoint y: 722, endPoint x: 730, endPoint y: 760, distance: 38.1
click at [729, 761] on div "Deliver to" at bounding box center [793, 769] width 207 height 16
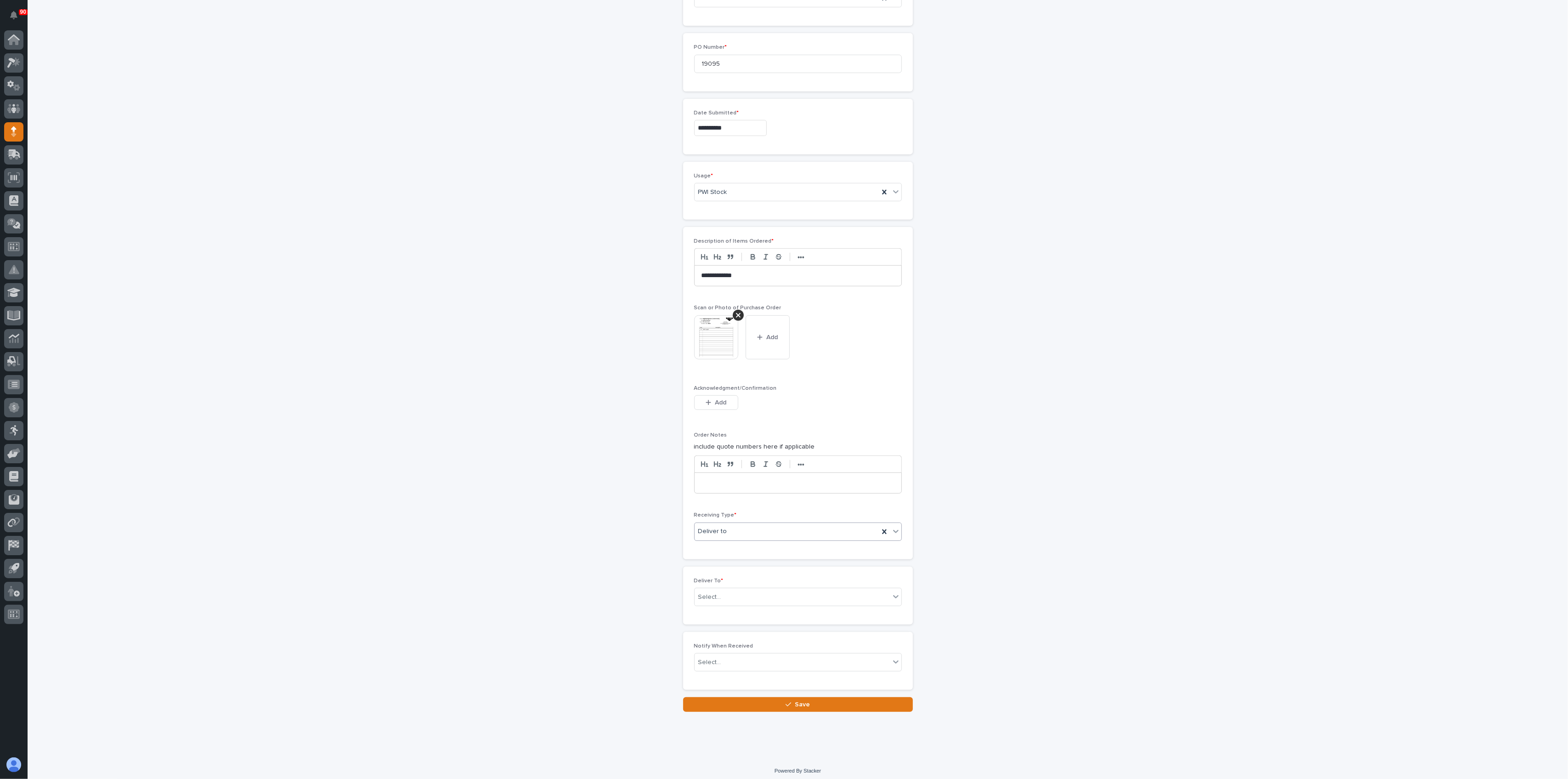
scroll to position [421, 0]
click at [729, 587] on div "Select..." at bounding box center [792, 594] width 195 height 15
type input "******"
click at [739, 625] on div "[PERSON_NAME]" at bounding box center [793, 626] width 207 height 16
click at [795, 698] on span "Save" at bounding box center [802, 702] width 15 height 9
